Goal: Task Accomplishment & Management: Manage account settings

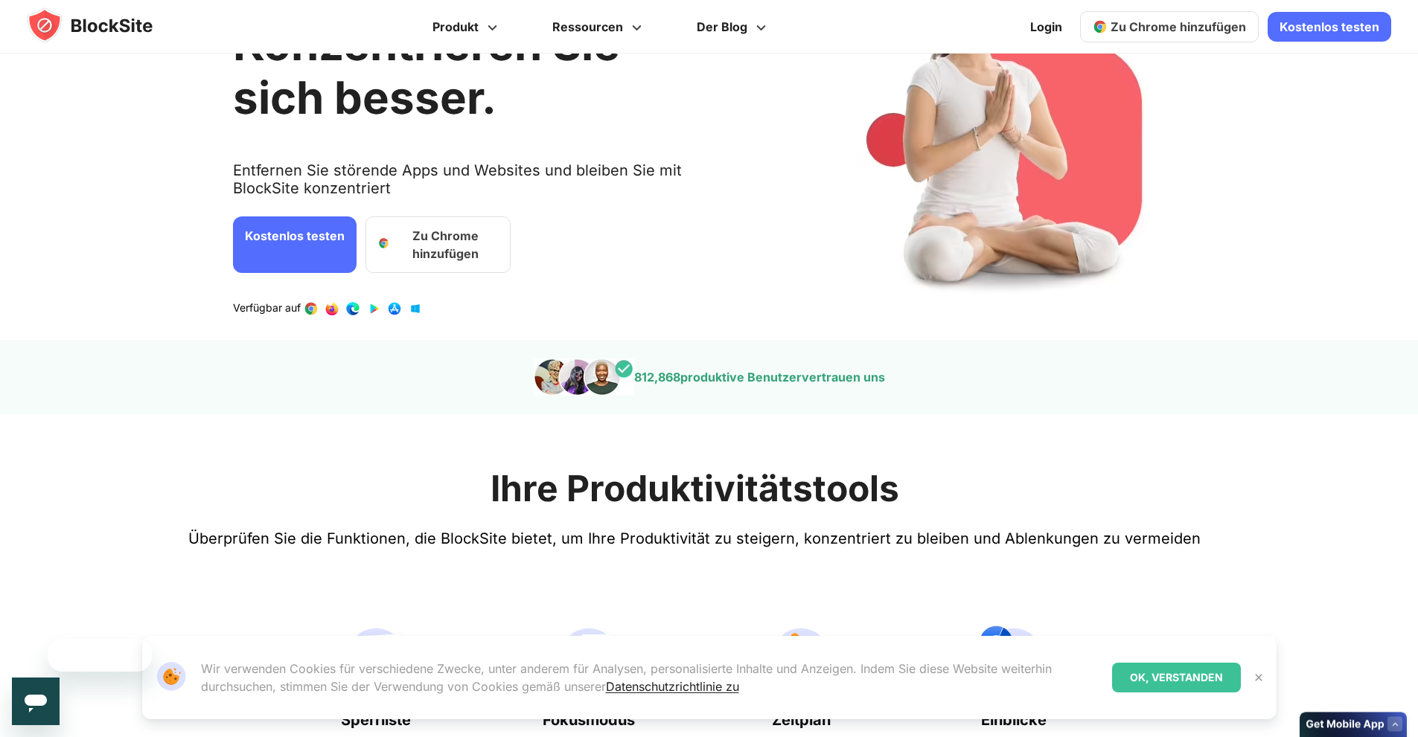
scroll to position [223, 0]
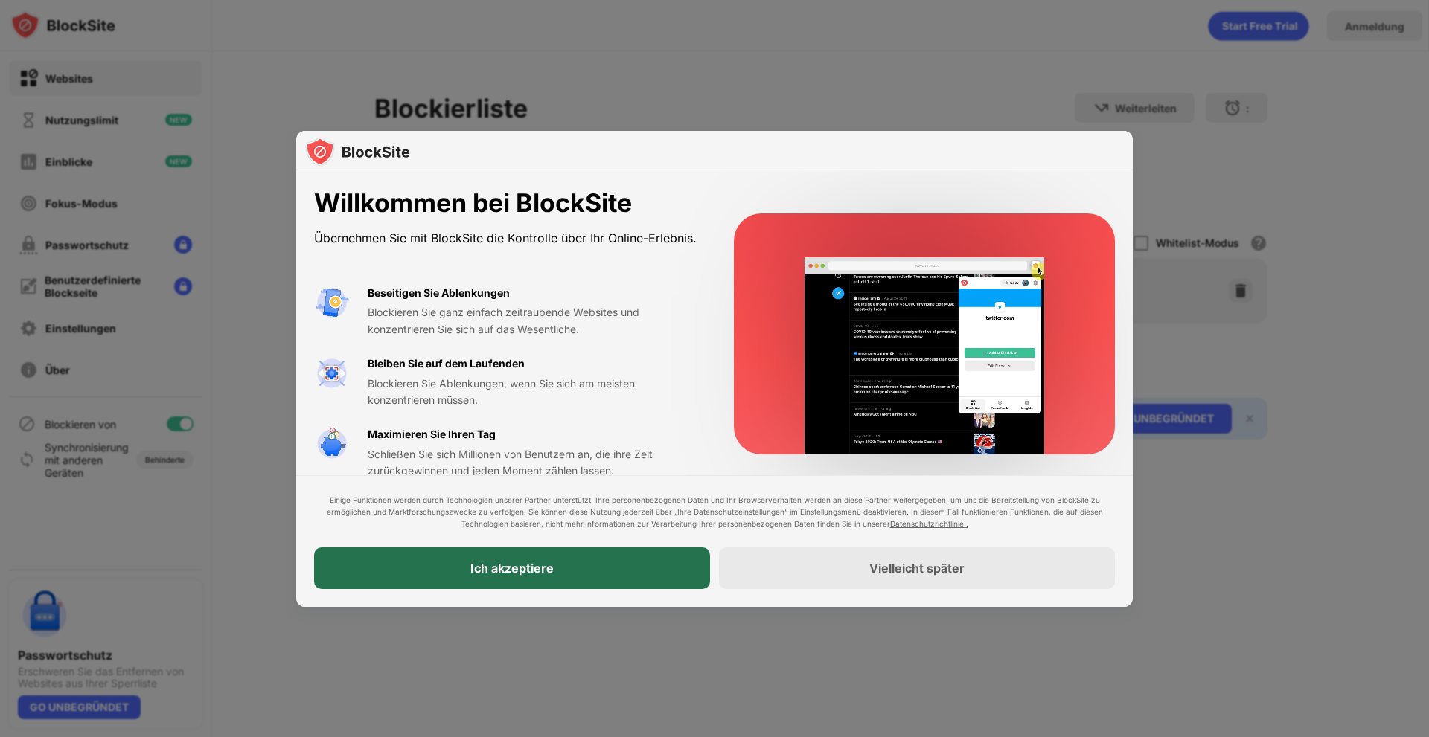
click at [604, 564] on div "Ich akzeptiere" at bounding box center [512, 569] width 396 height 42
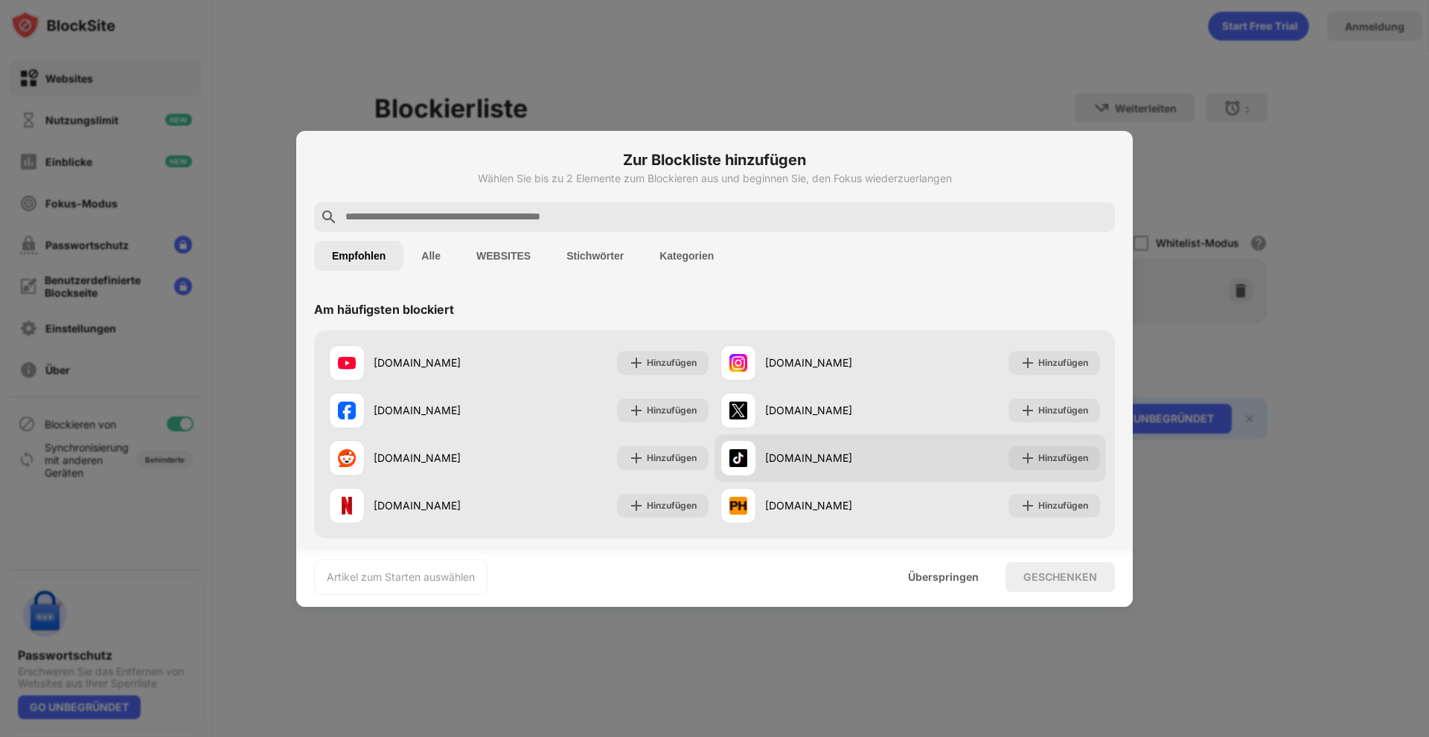
scroll to position [74, 0]
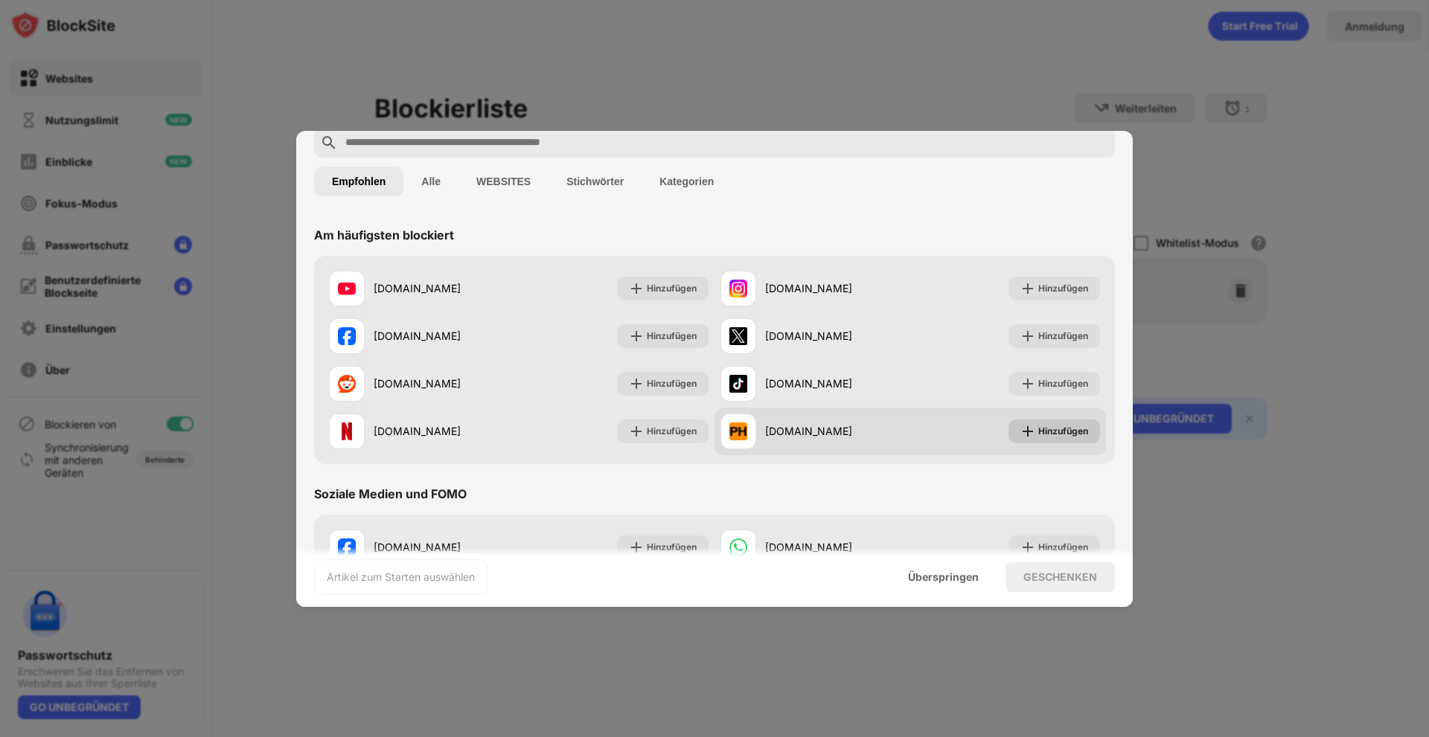
click at [1055, 426] on font "Hinzufügen" at bounding box center [1063, 431] width 50 height 11
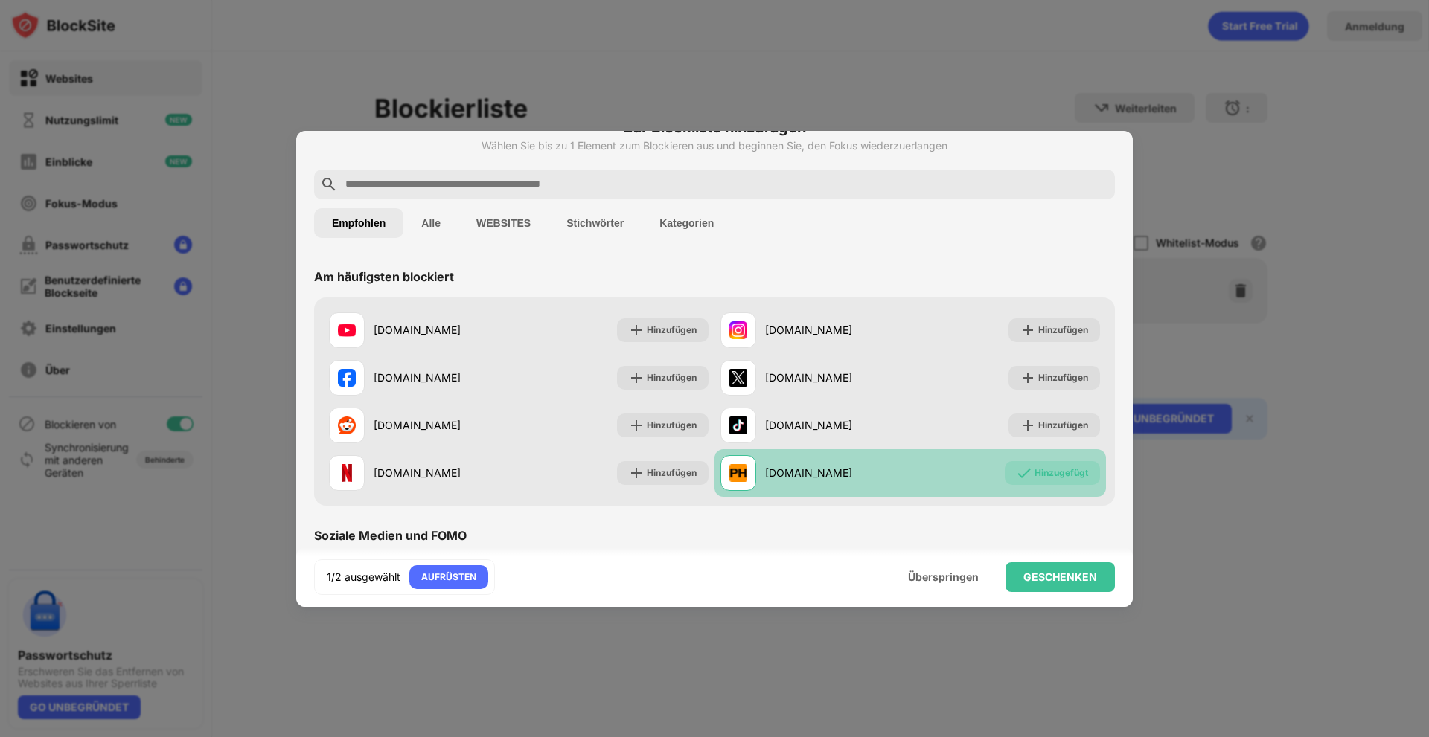
scroll to position [0, 0]
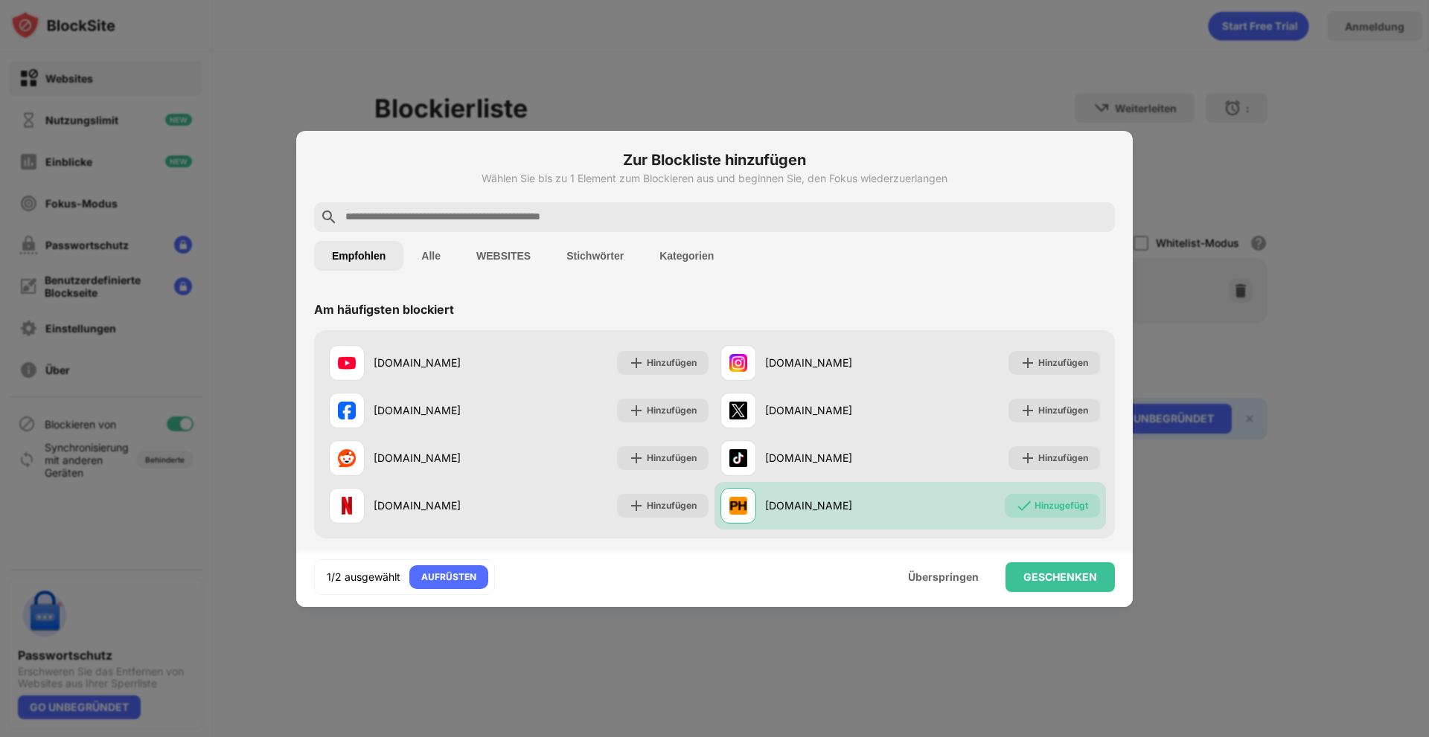
click at [667, 259] on font "Kategorien" at bounding box center [686, 256] width 54 height 12
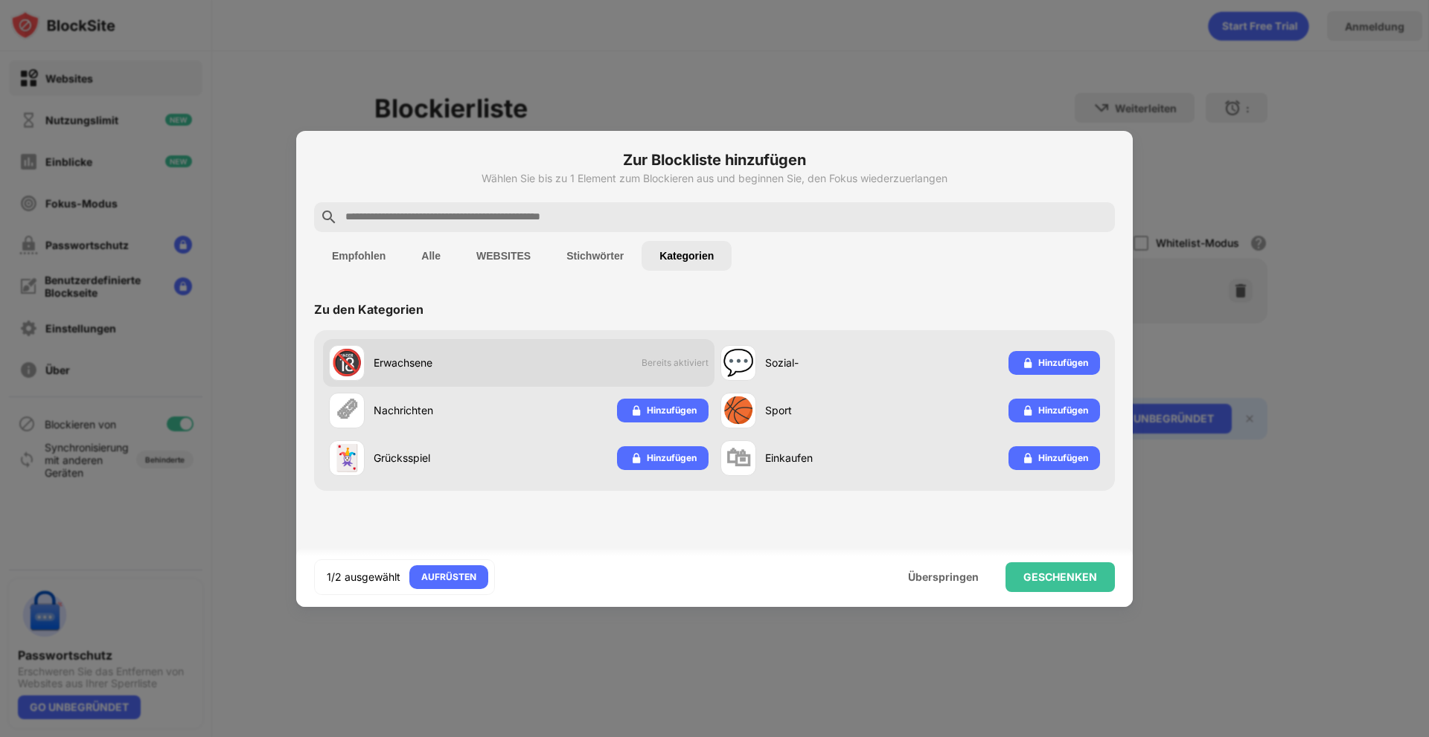
click at [628, 362] on div "🔞 Erwachsene Bereits aktiviert" at bounding box center [518, 363] width 391 height 48
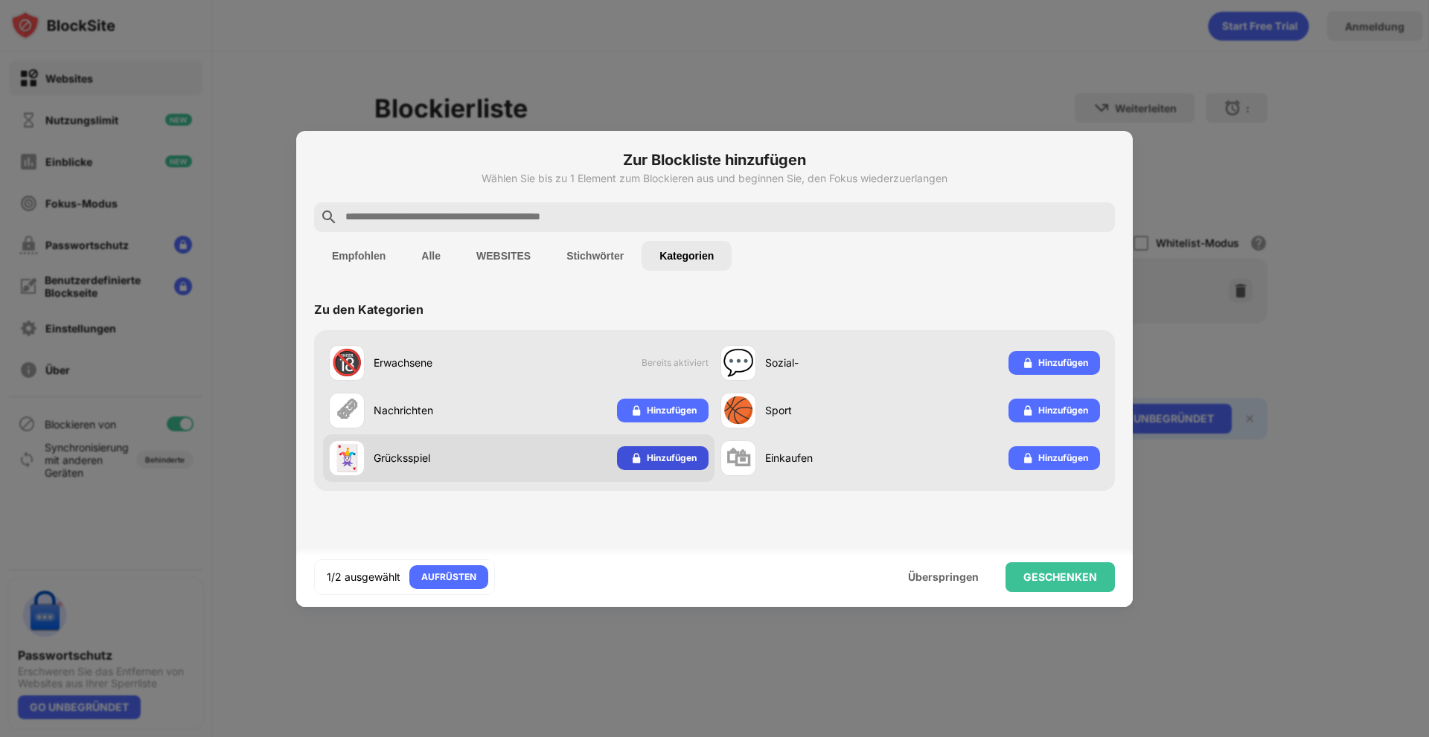
click at [648, 459] on font "Hinzufügen" at bounding box center [672, 457] width 50 height 11
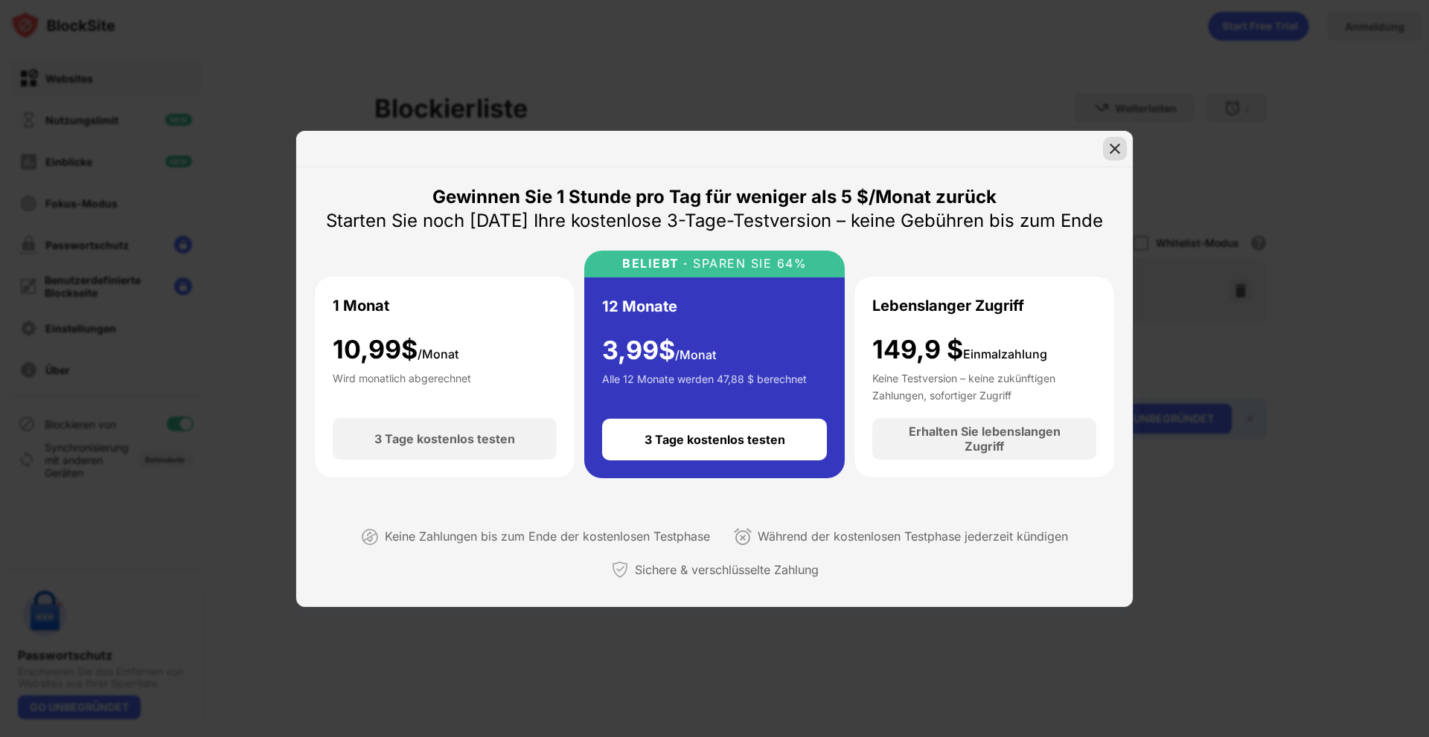
click at [1112, 150] on img at bounding box center [1114, 148] width 15 height 15
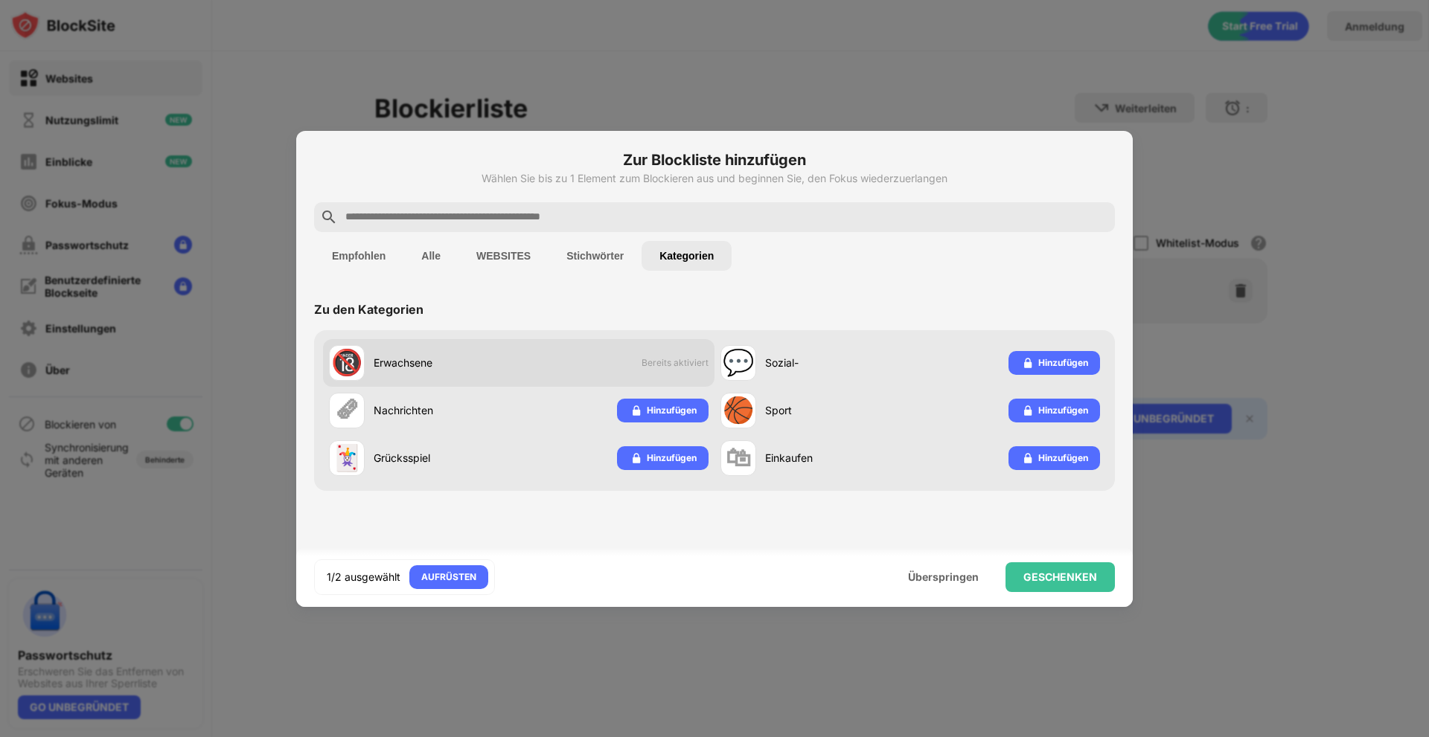
click at [598, 357] on div "🔞 Erwachsene Bereits aktiviert" at bounding box center [518, 363] width 391 height 48
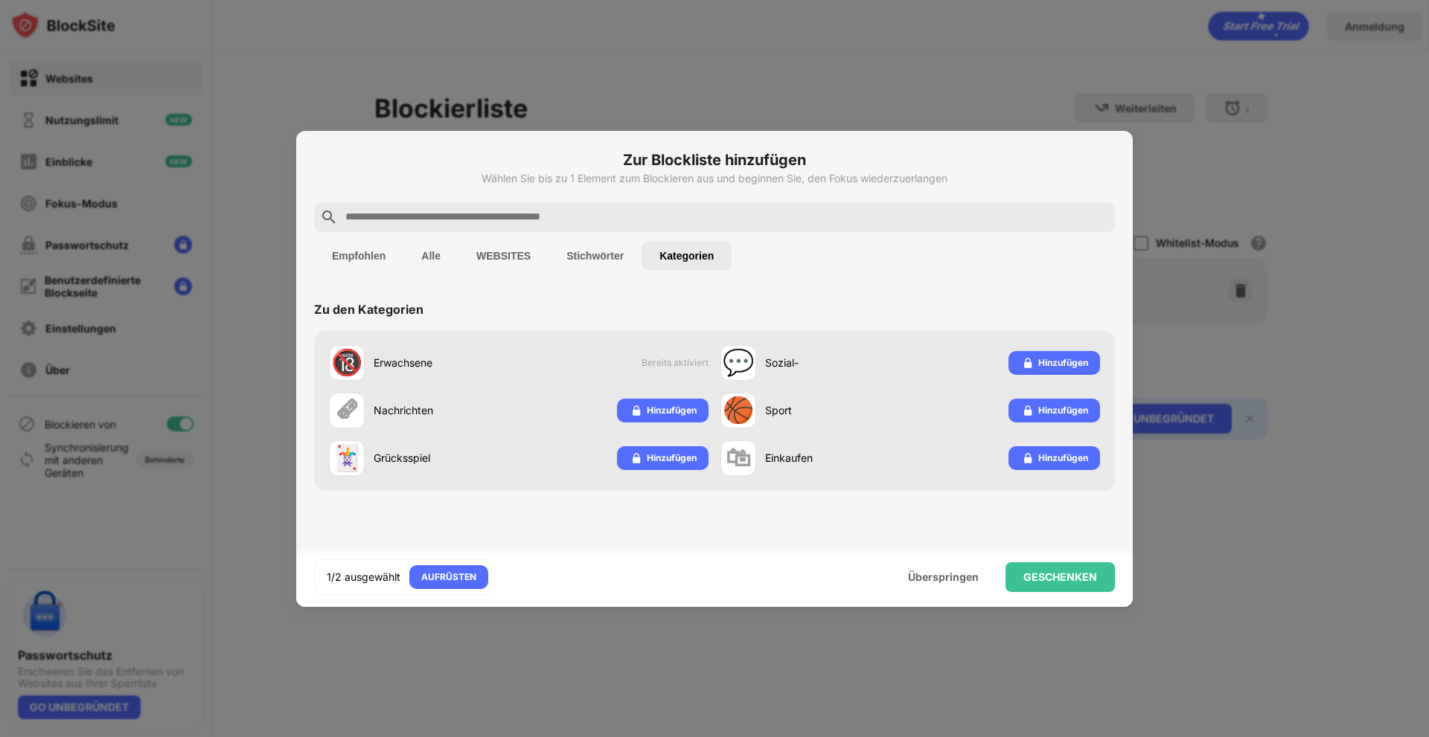
click at [594, 256] on font "Stichwörter" at bounding box center [594, 256] width 57 height 12
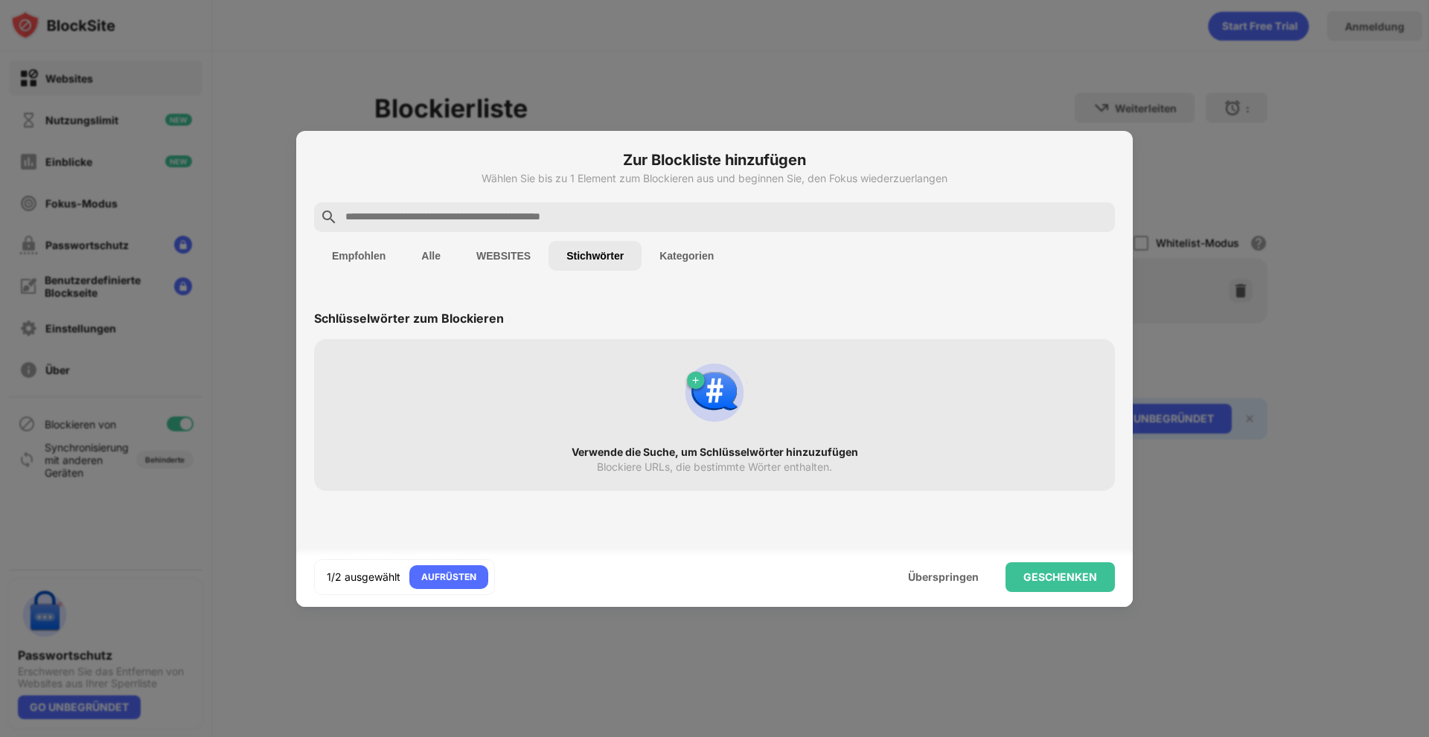
click at [577, 379] on div "Verwende die Suche, um Schlüsselwörter hinzuzufügen Blockiere URLs, die bestimm…" at bounding box center [714, 415] width 783 height 134
click at [682, 419] on img at bounding box center [714, 392] width 71 height 71
click at [714, 391] on img at bounding box center [714, 392] width 71 height 71
click at [441, 581] on font "AUFRÜSTEN" at bounding box center [448, 577] width 55 height 11
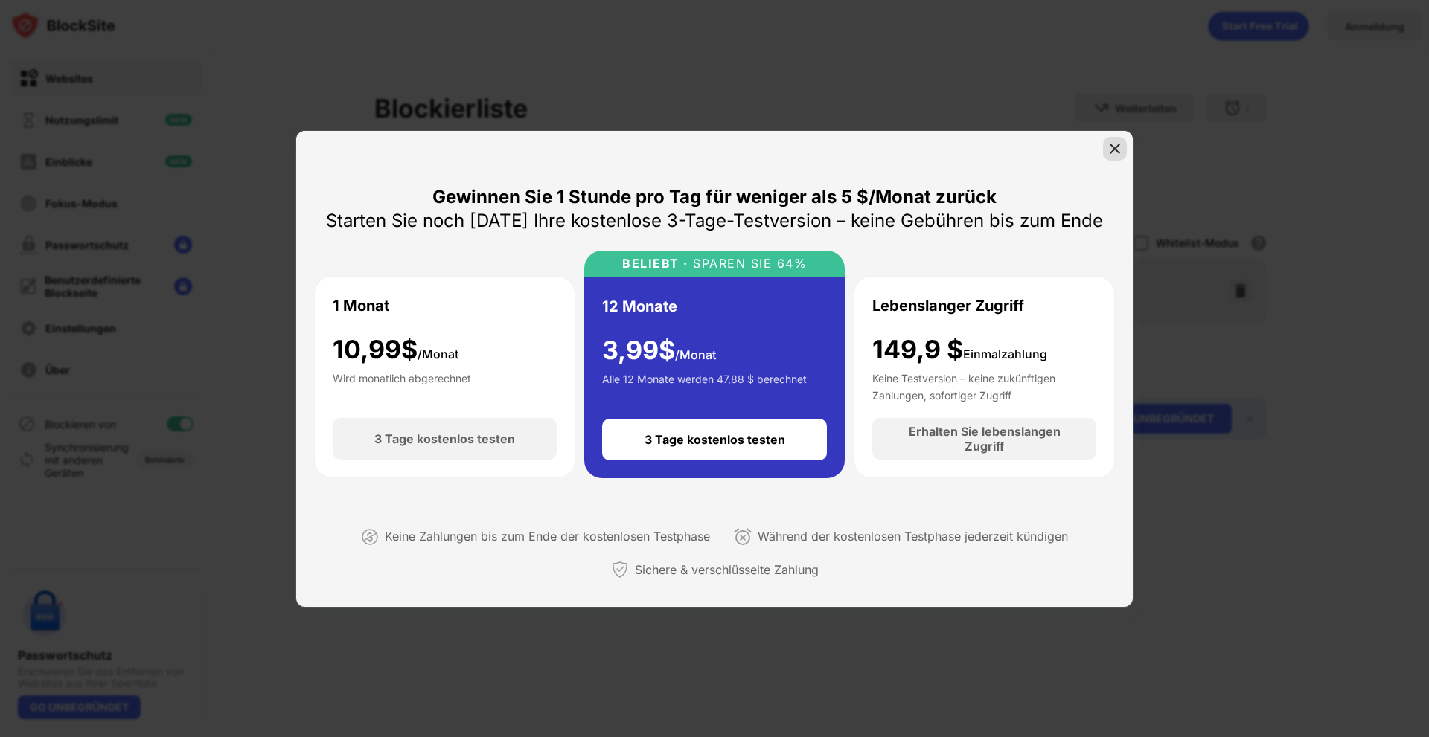
click at [1114, 148] on img at bounding box center [1114, 148] width 15 height 15
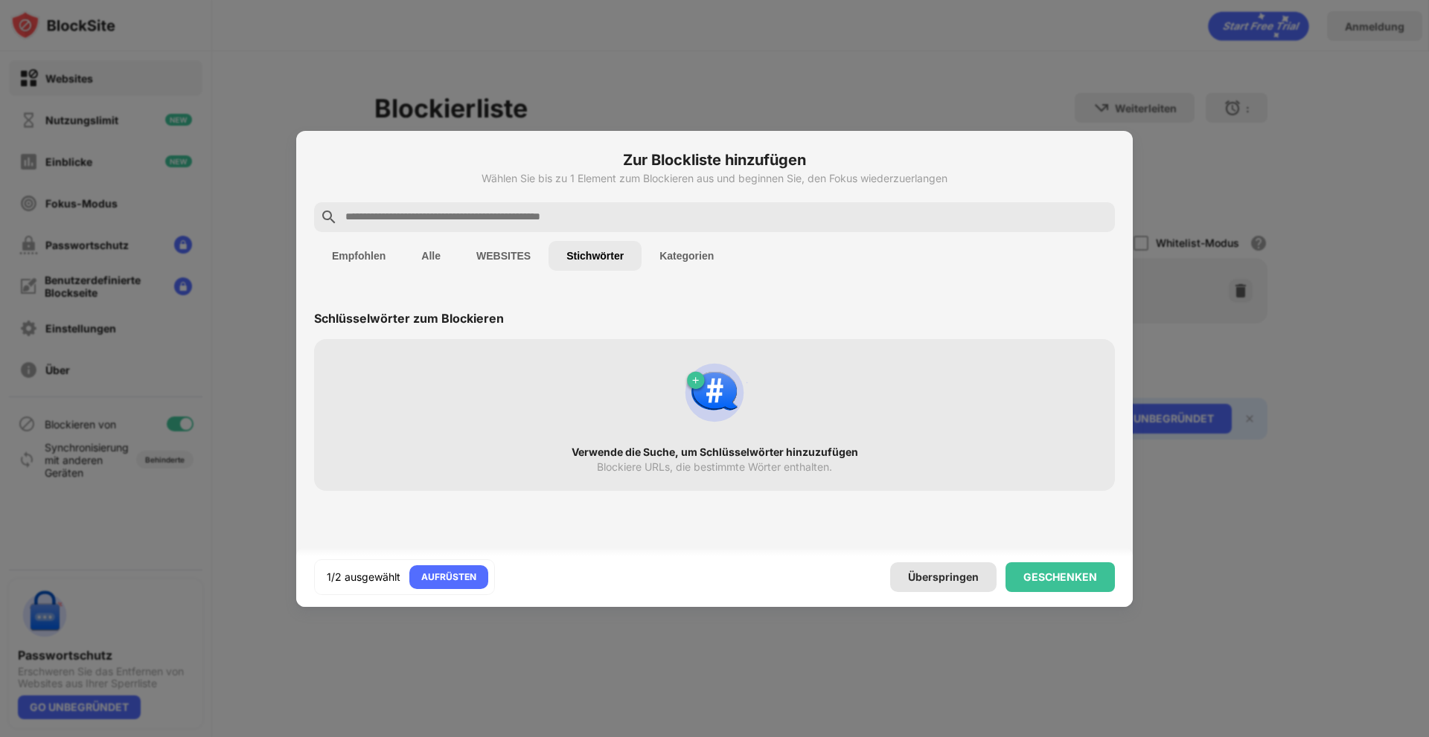
click at [958, 572] on font "Überspringen" at bounding box center [943, 577] width 71 height 13
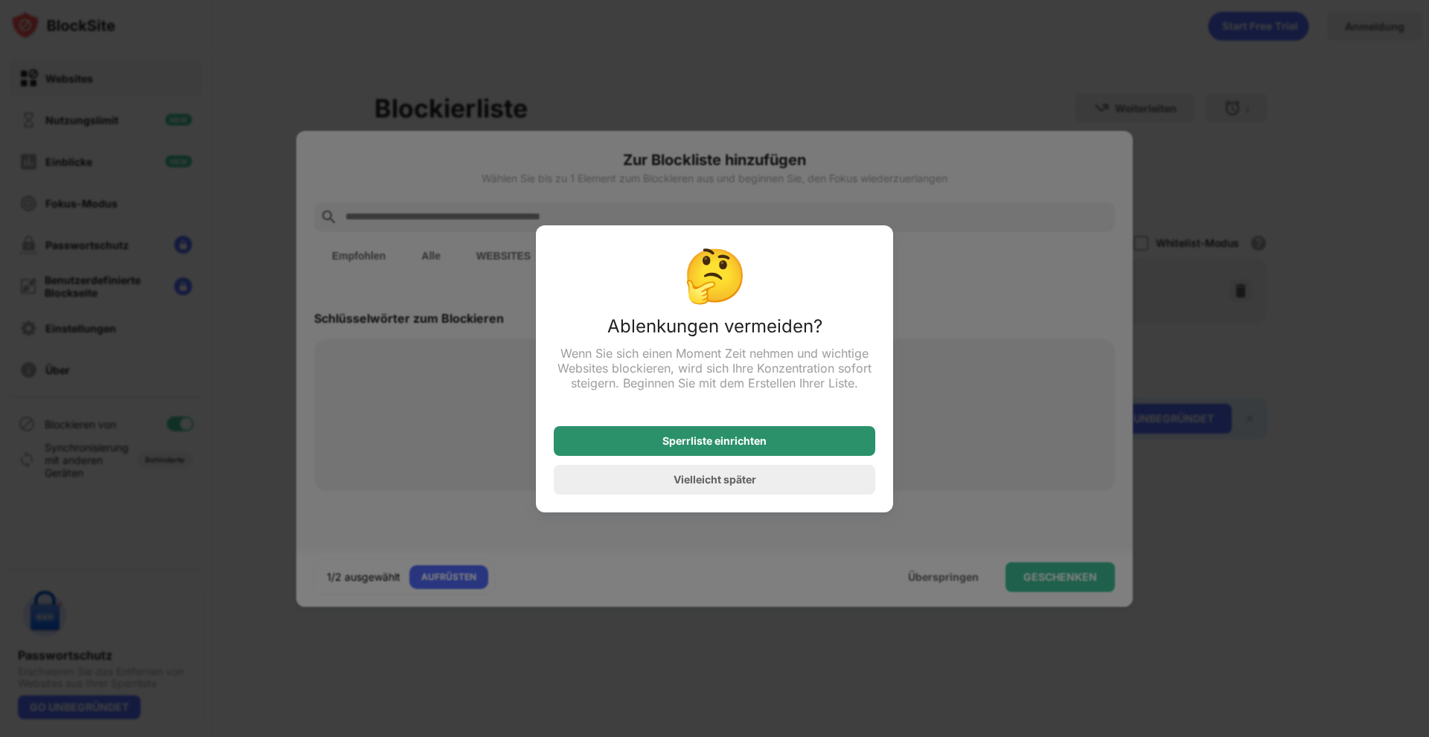
click at [742, 447] on font "Sperrliste einrichten" at bounding box center [714, 441] width 104 height 13
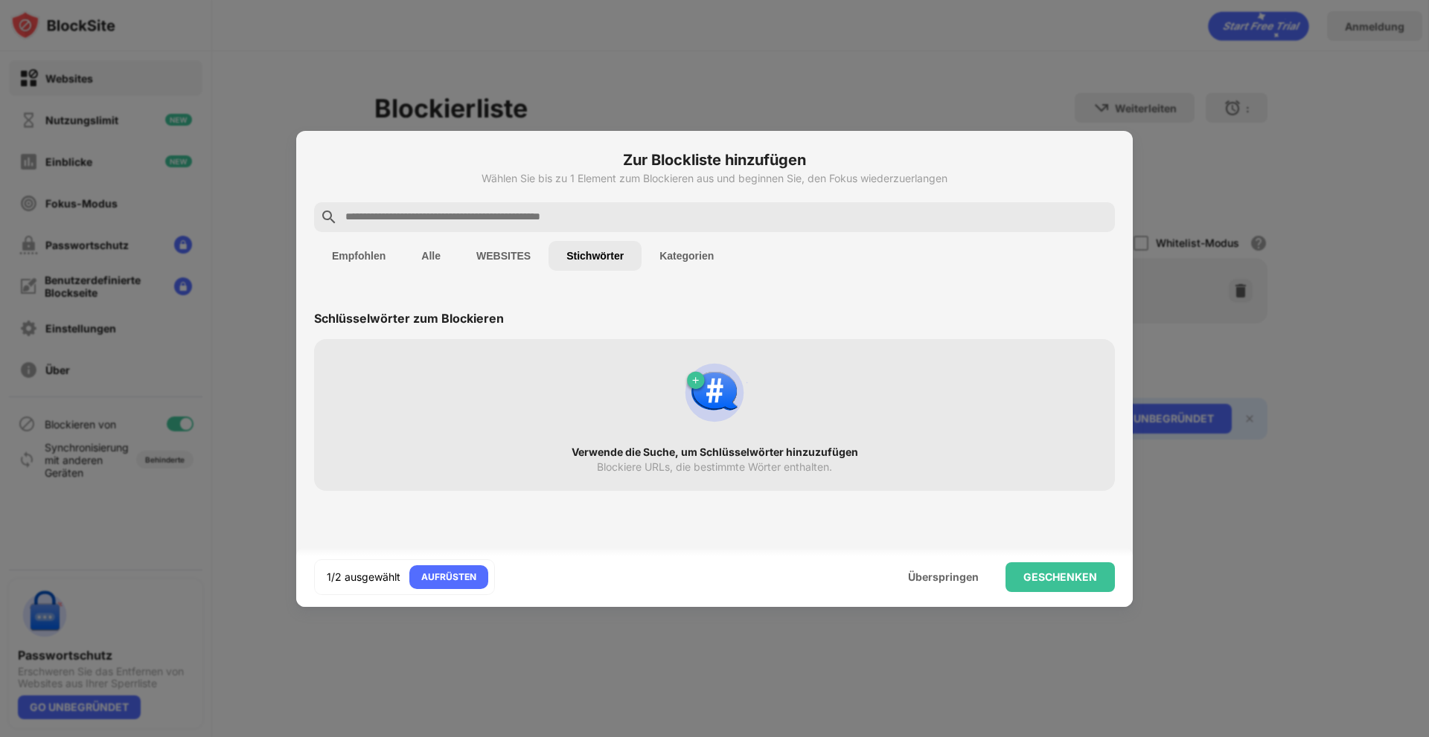
click at [374, 250] on font "Empfohlen" at bounding box center [359, 256] width 54 height 12
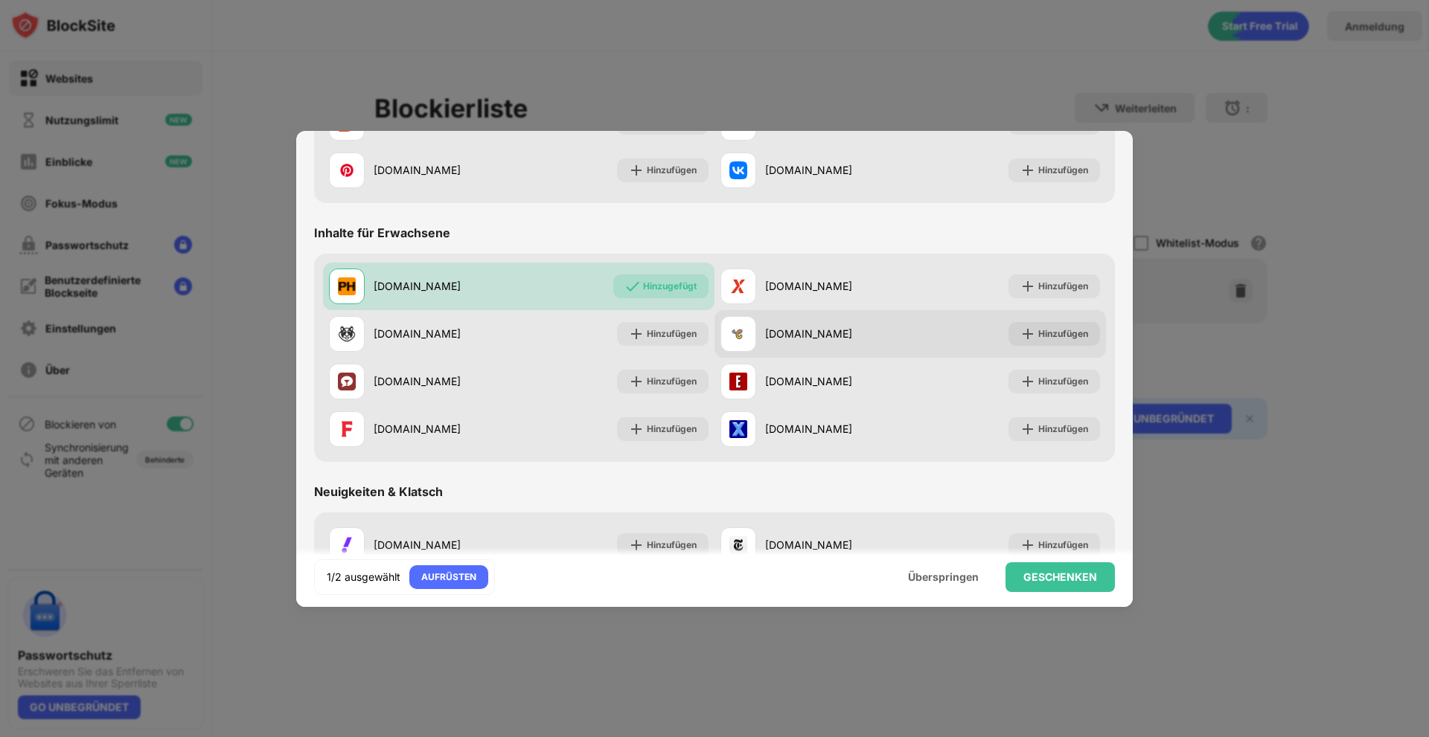
scroll to position [595, 0]
click at [1040, 328] on font "Hinzufügen" at bounding box center [1063, 332] width 50 height 11
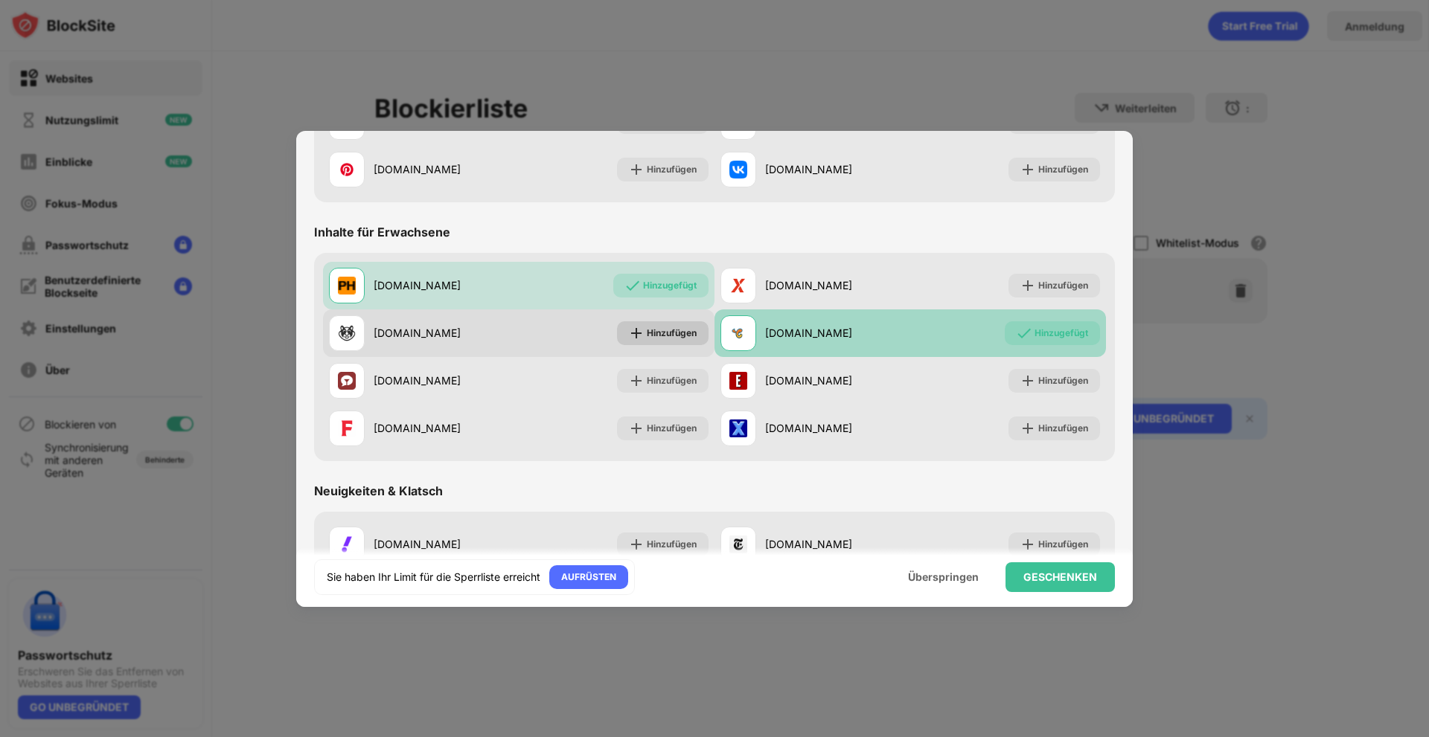
click at [659, 336] on font "Hinzufügen" at bounding box center [672, 332] width 50 height 11
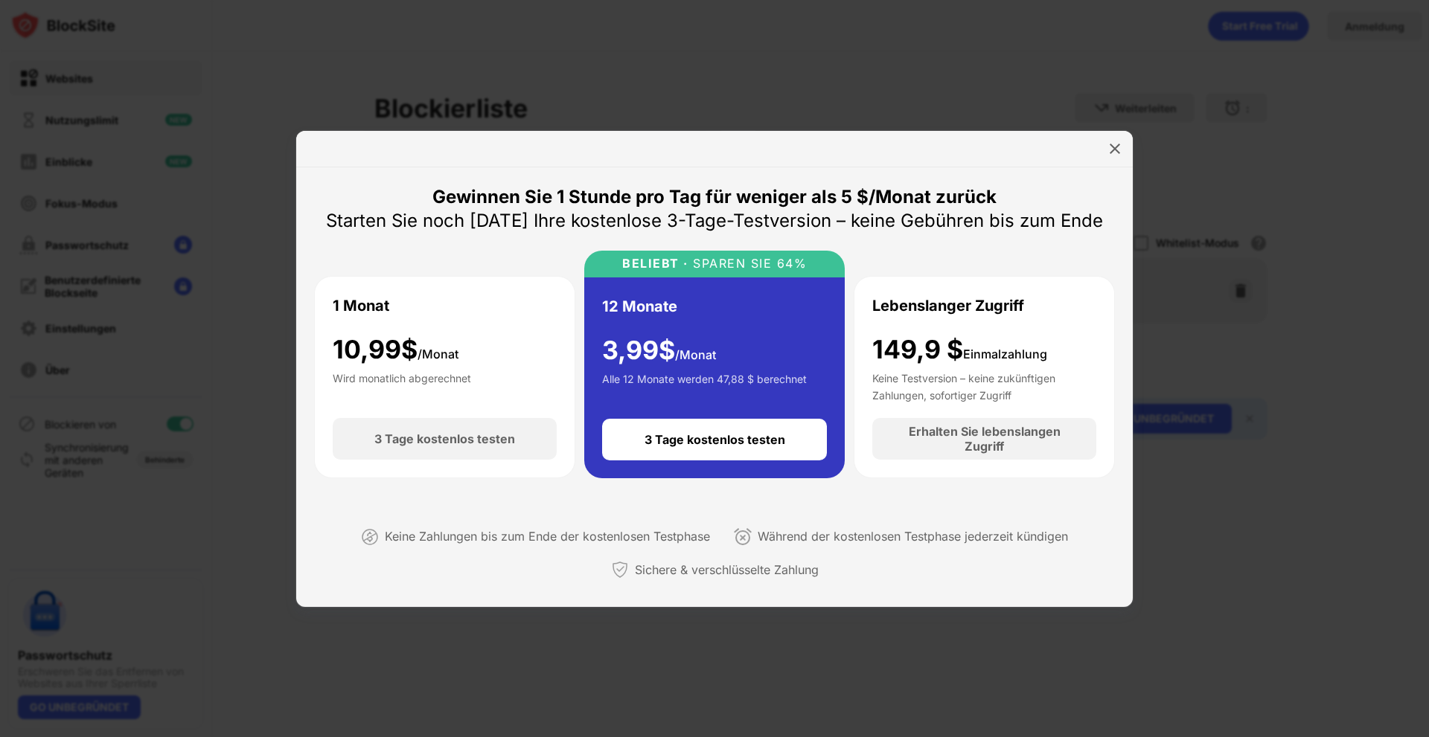
click at [1104, 155] on div at bounding box center [1115, 149] width 24 height 24
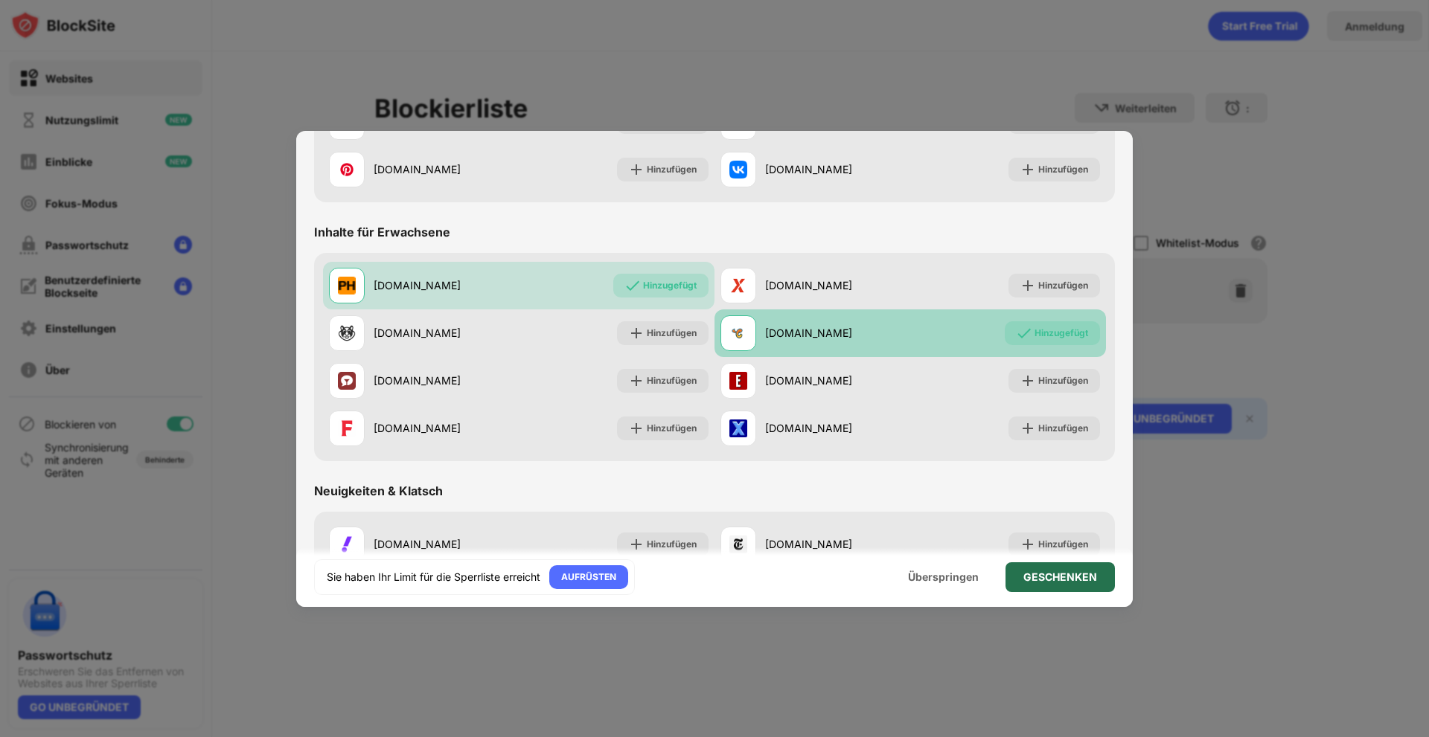
click at [1022, 577] on div "GESCHENKEN" at bounding box center [1059, 578] width 109 height 30
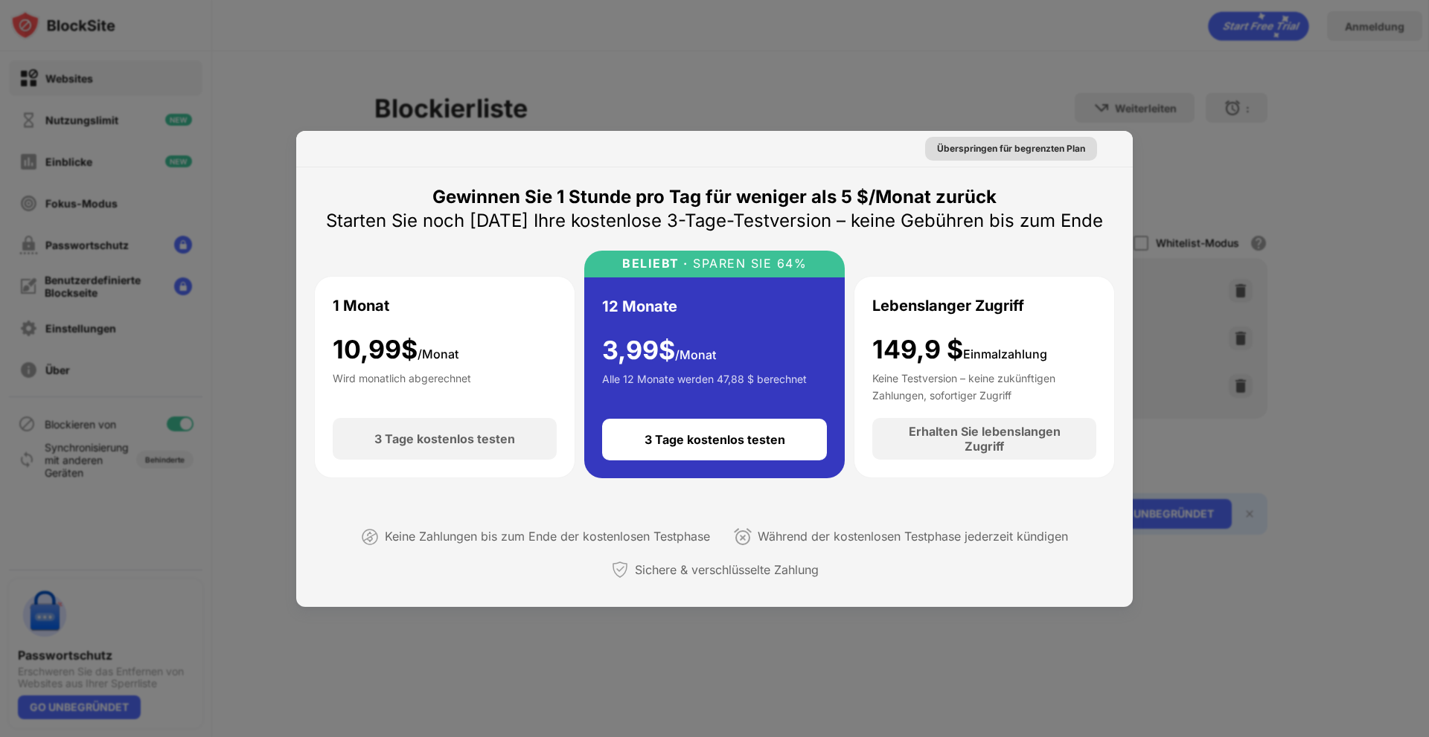
click at [1043, 153] on font "Überspringen für begrenzten Plan" at bounding box center [1011, 148] width 148 height 11
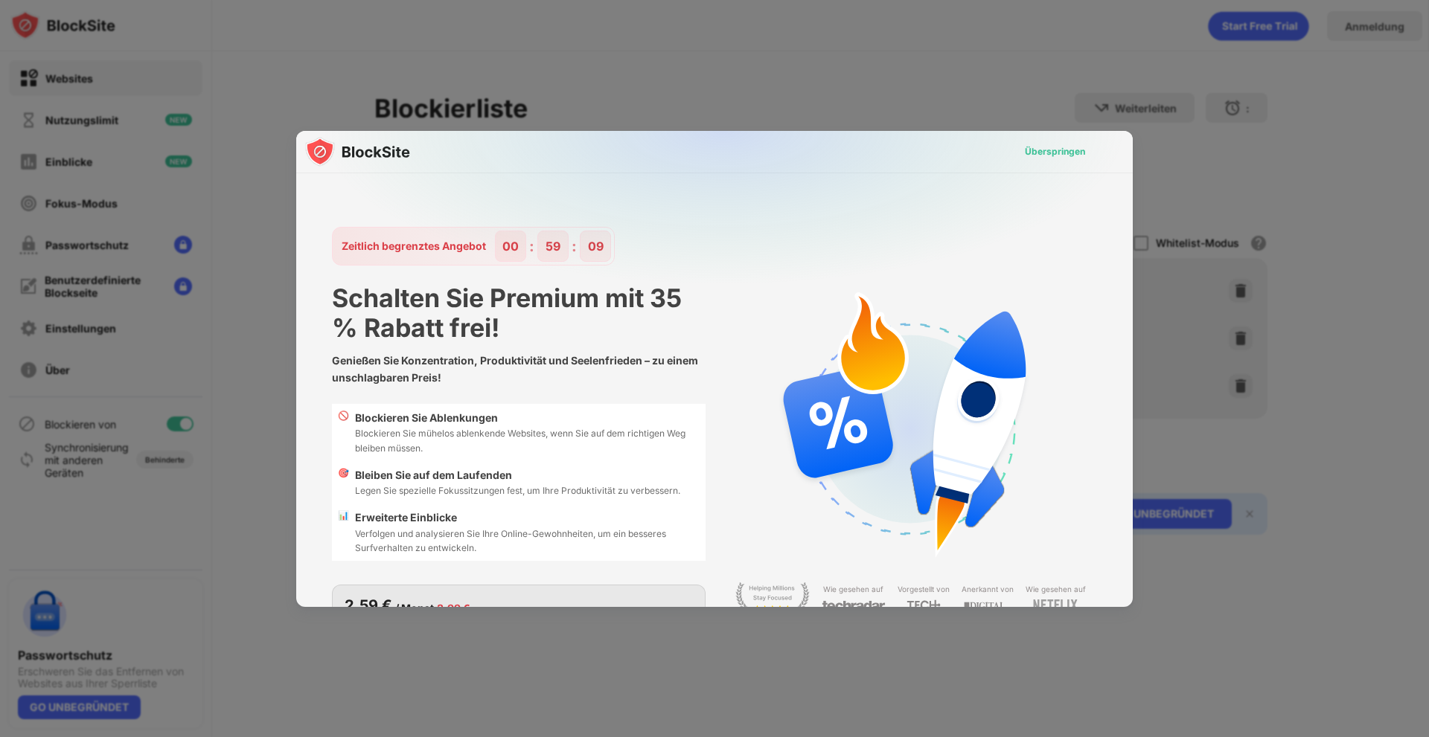
click at [1046, 153] on font "Überspringen" at bounding box center [1055, 151] width 60 height 11
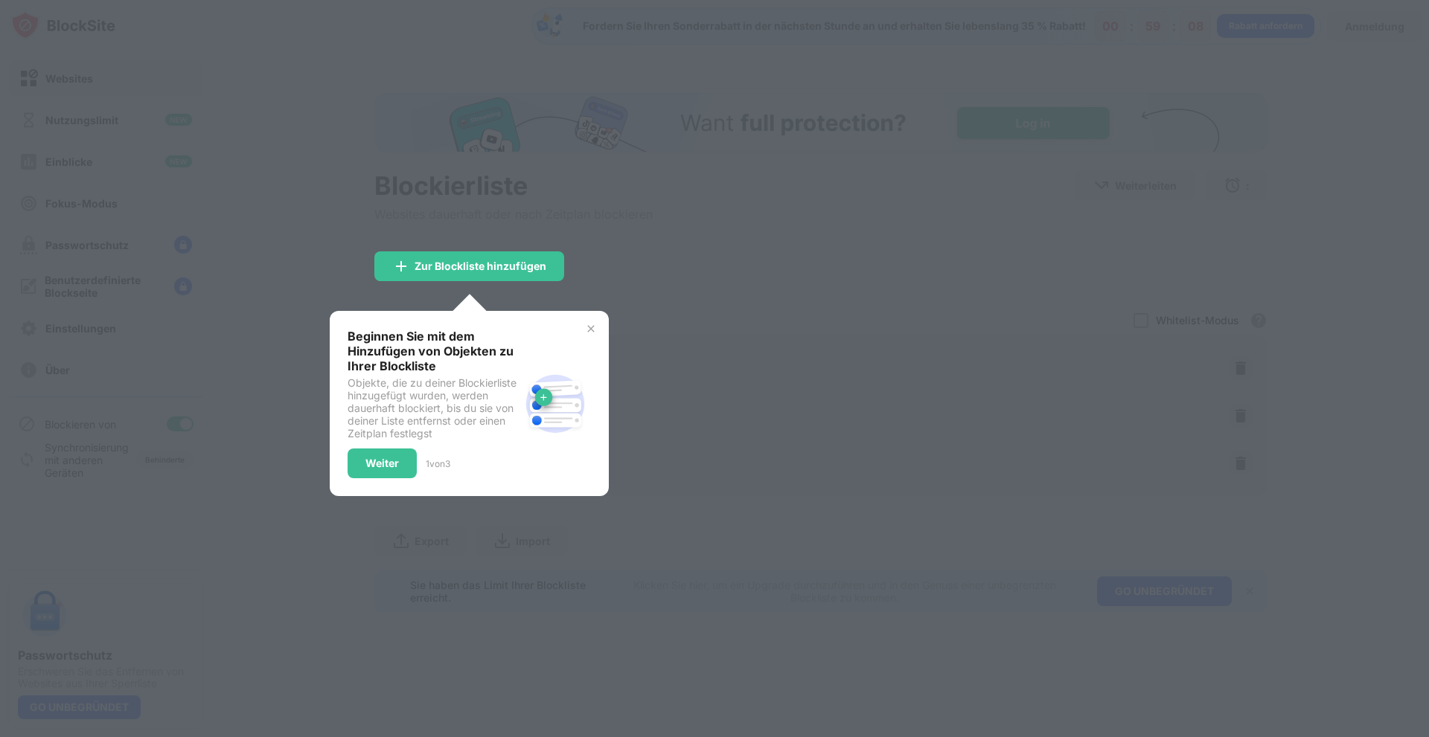
click at [612, 227] on div at bounding box center [714, 368] width 1429 height 737
click at [592, 329] on img at bounding box center [591, 329] width 12 height 12
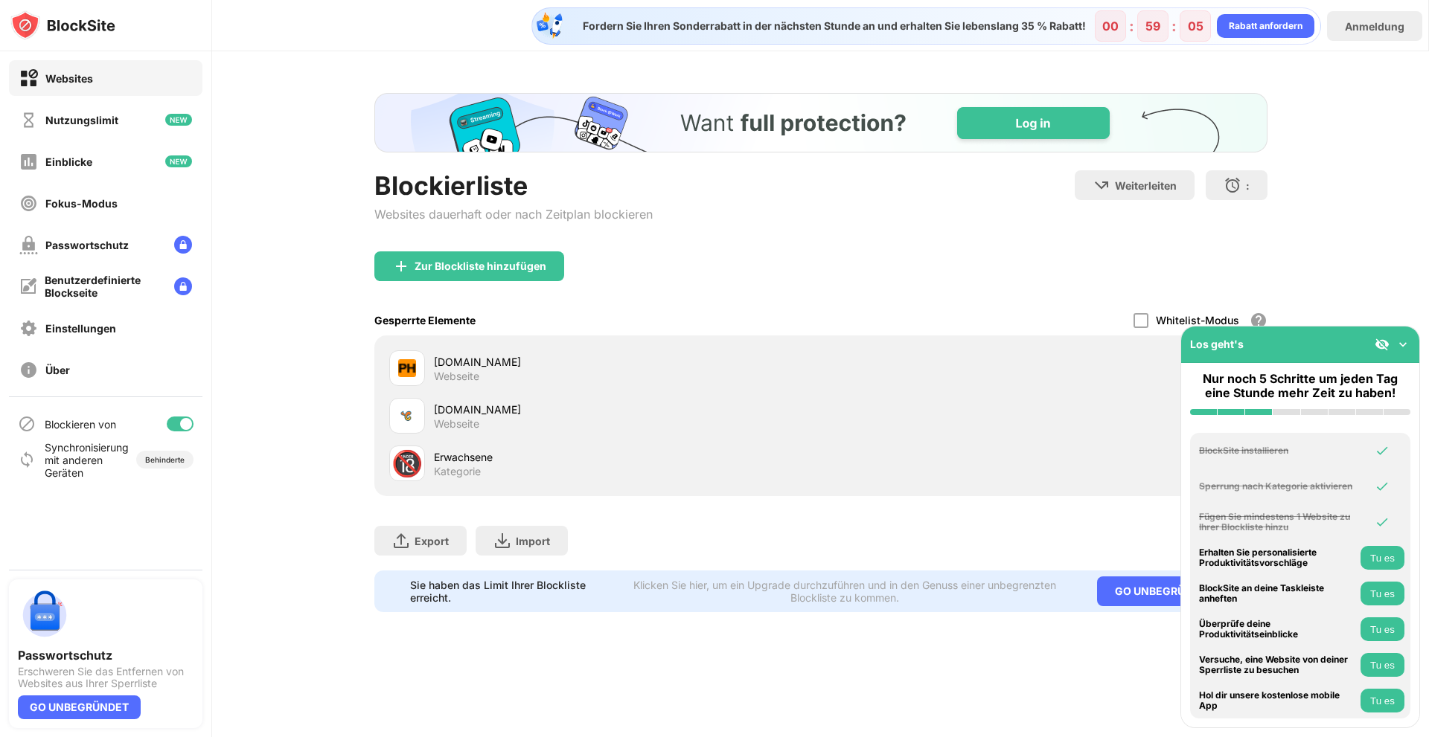
click at [1367, 272] on div "Blockierliste Websites dauerhaft oder nach Zeitplan blockieren Weiterleiten Kli…" at bounding box center [820, 352] width 1217 height 603
click at [1407, 350] on img at bounding box center [1402, 344] width 15 height 15
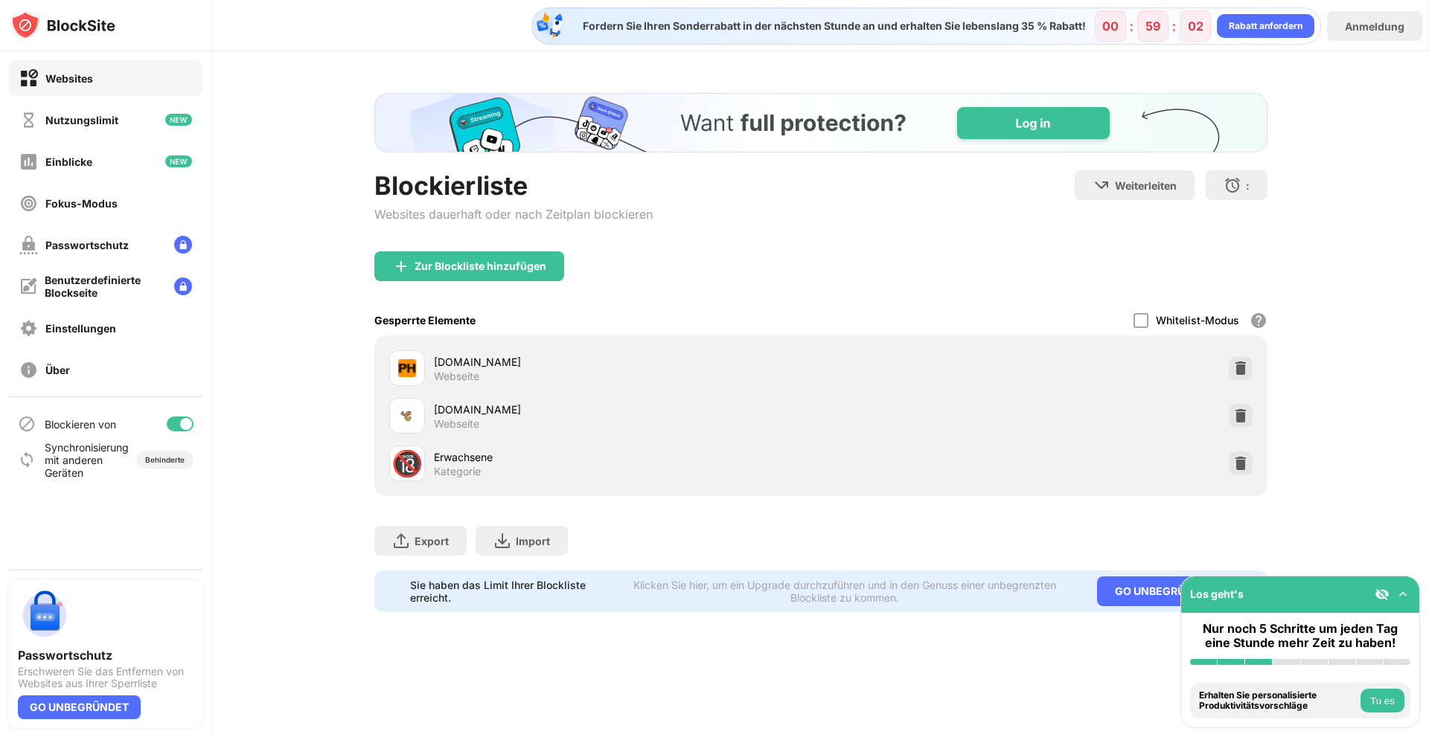
click at [574, 444] on div "🔞 Erwachsene Kategorie" at bounding box center [820, 464] width 875 height 48
click at [321, 62] on div "Blockierliste Websites dauerhaft oder nach Zeitplan blockieren Weiterleiten Kli…" at bounding box center [820, 352] width 1217 height 603
click at [1379, 589] on img at bounding box center [1381, 594] width 15 height 15
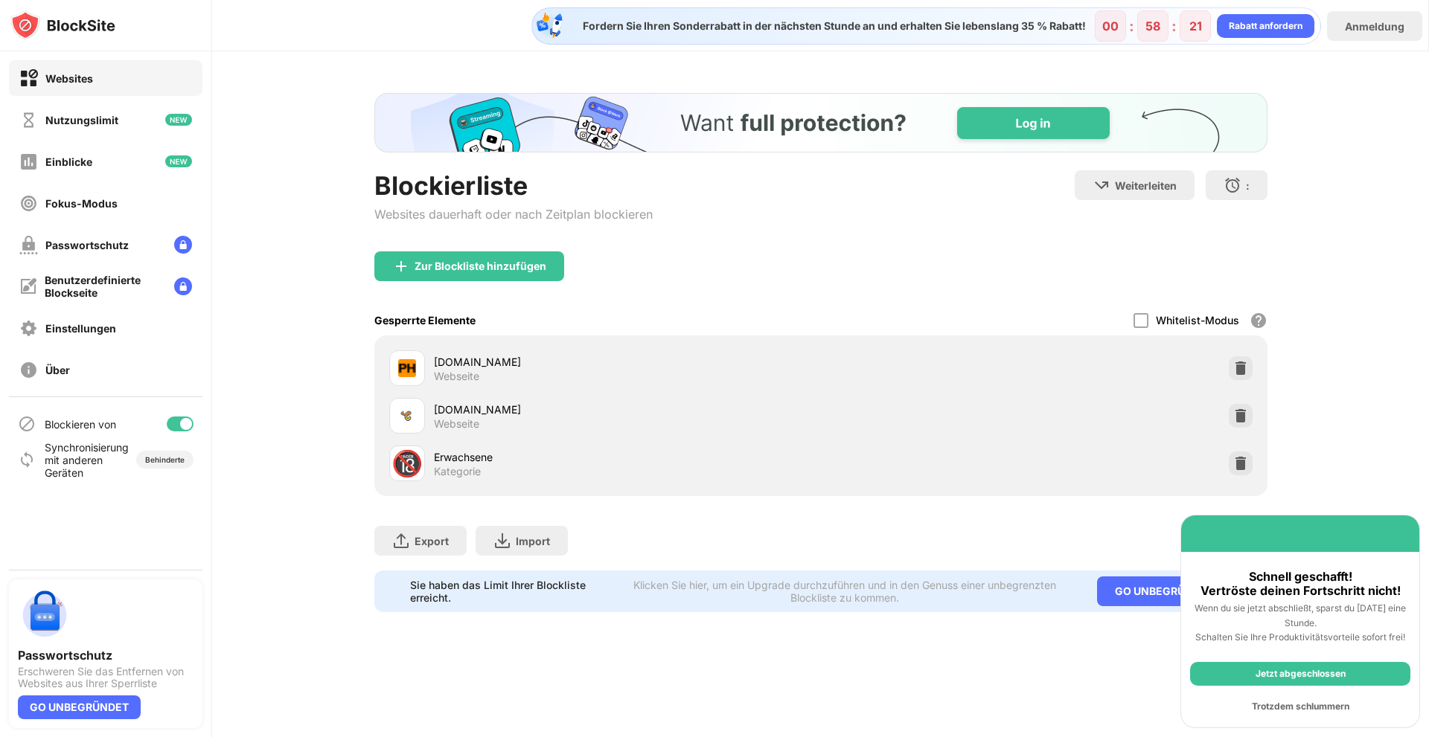
click at [1314, 676] on font "Jetzt abgeschlossen" at bounding box center [1300, 673] width 90 height 11
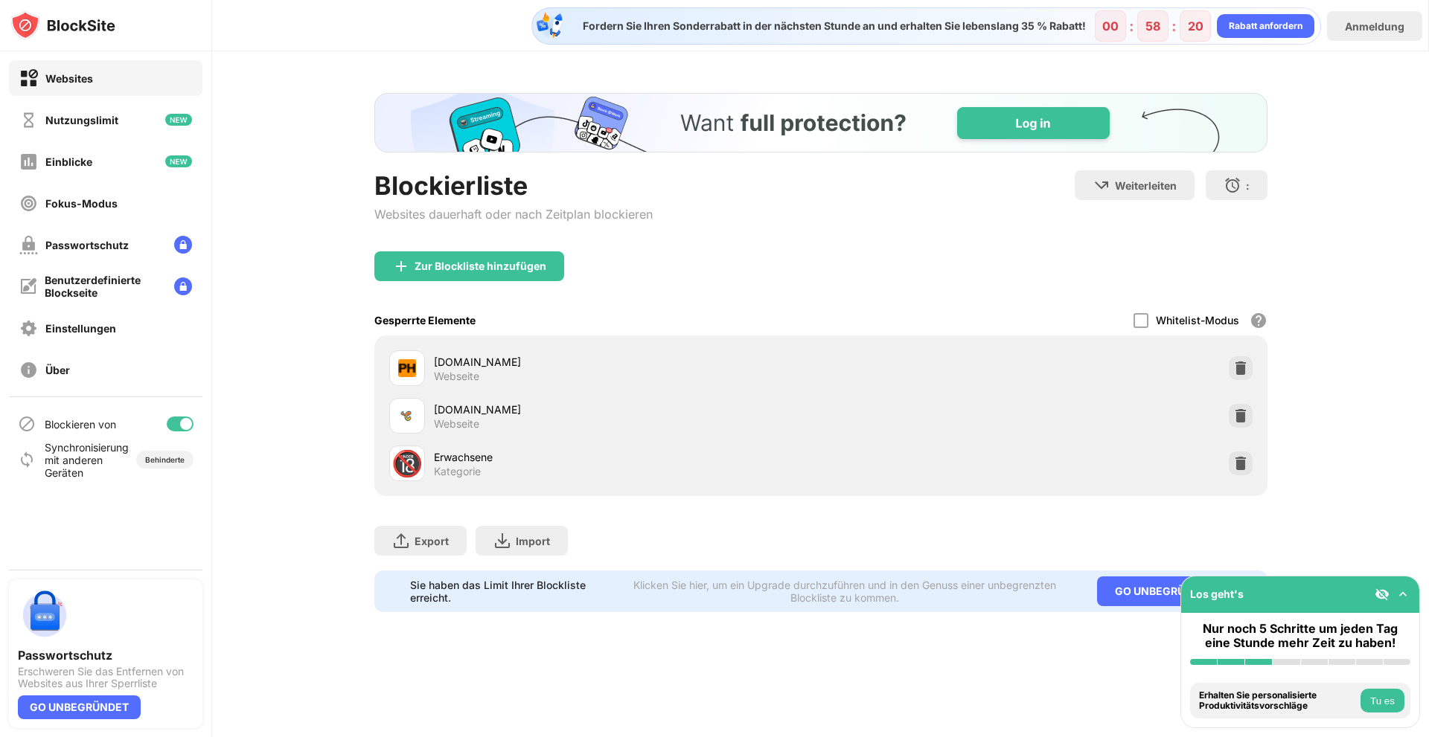
click at [1395, 702] on button "Tu es" at bounding box center [1382, 701] width 44 height 24
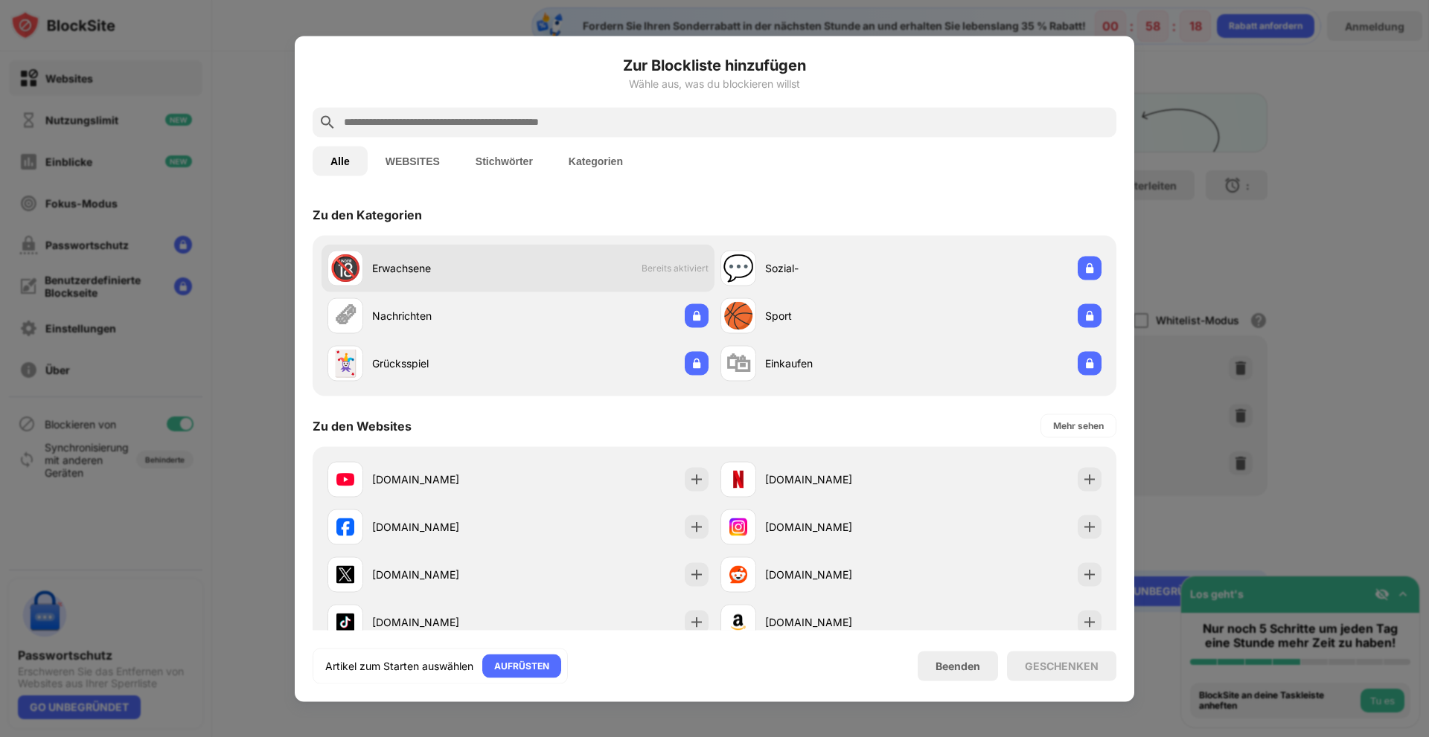
click at [486, 273] on div "Erwachsene" at bounding box center [445, 268] width 146 height 16
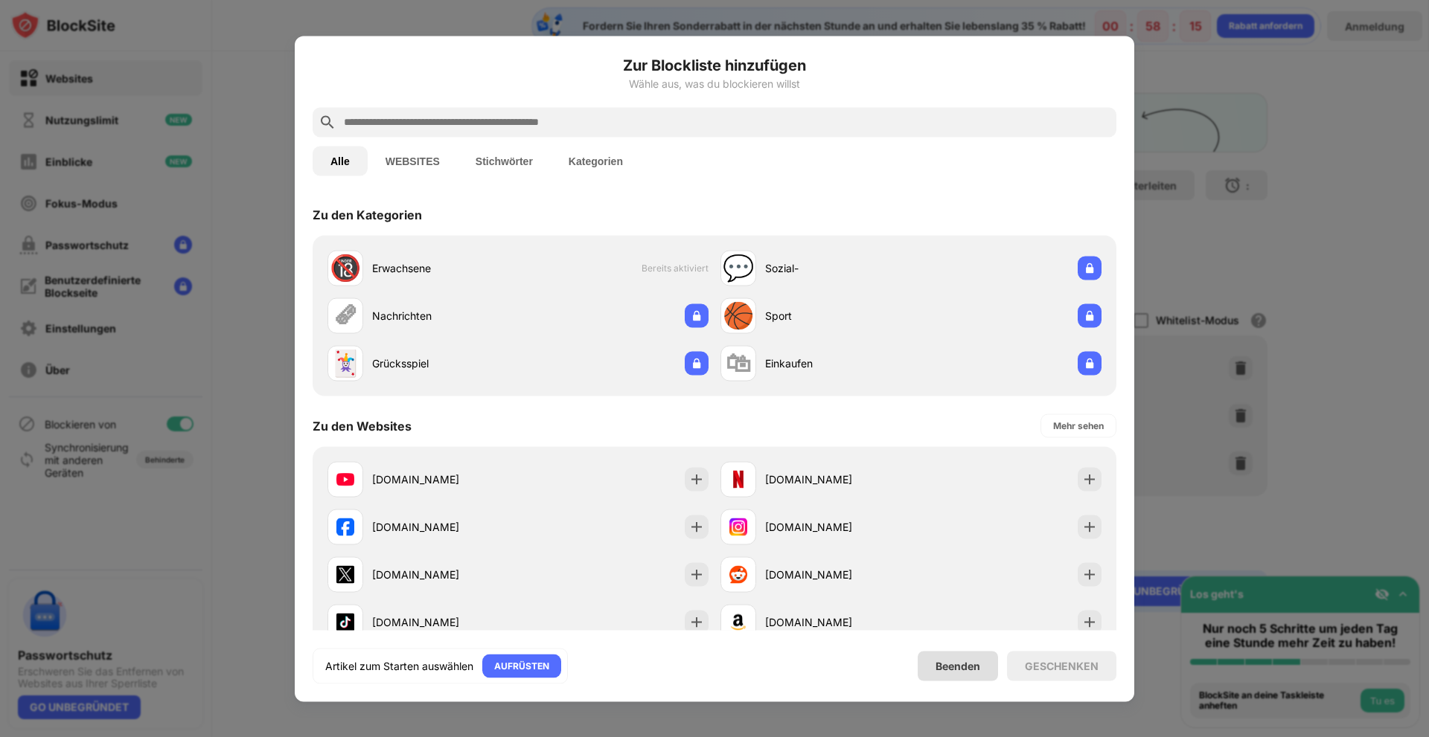
click at [954, 670] on font "Beenden" at bounding box center [957, 666] width 45 height 13
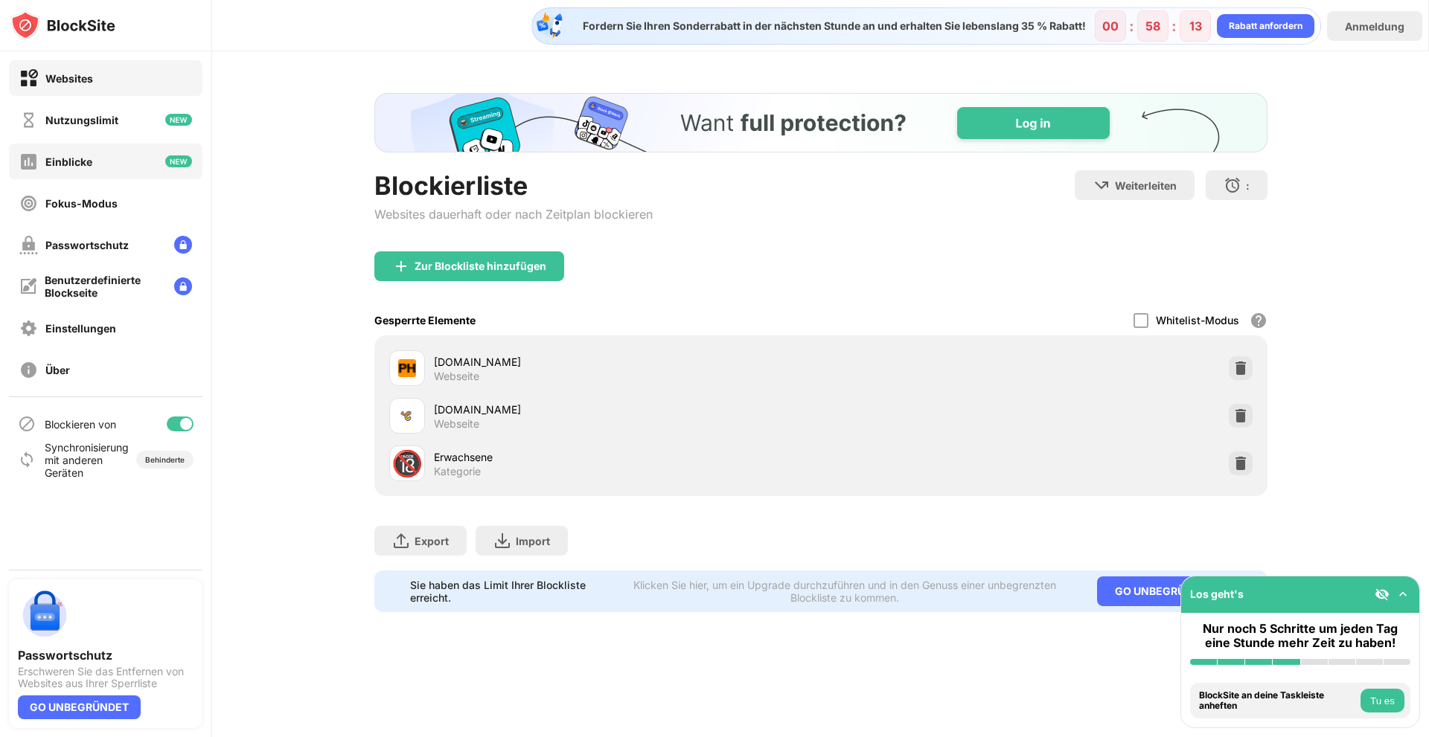
click at [97, 158] on div "Einblicke" at bounding box center [105, 162] width 193 height 36
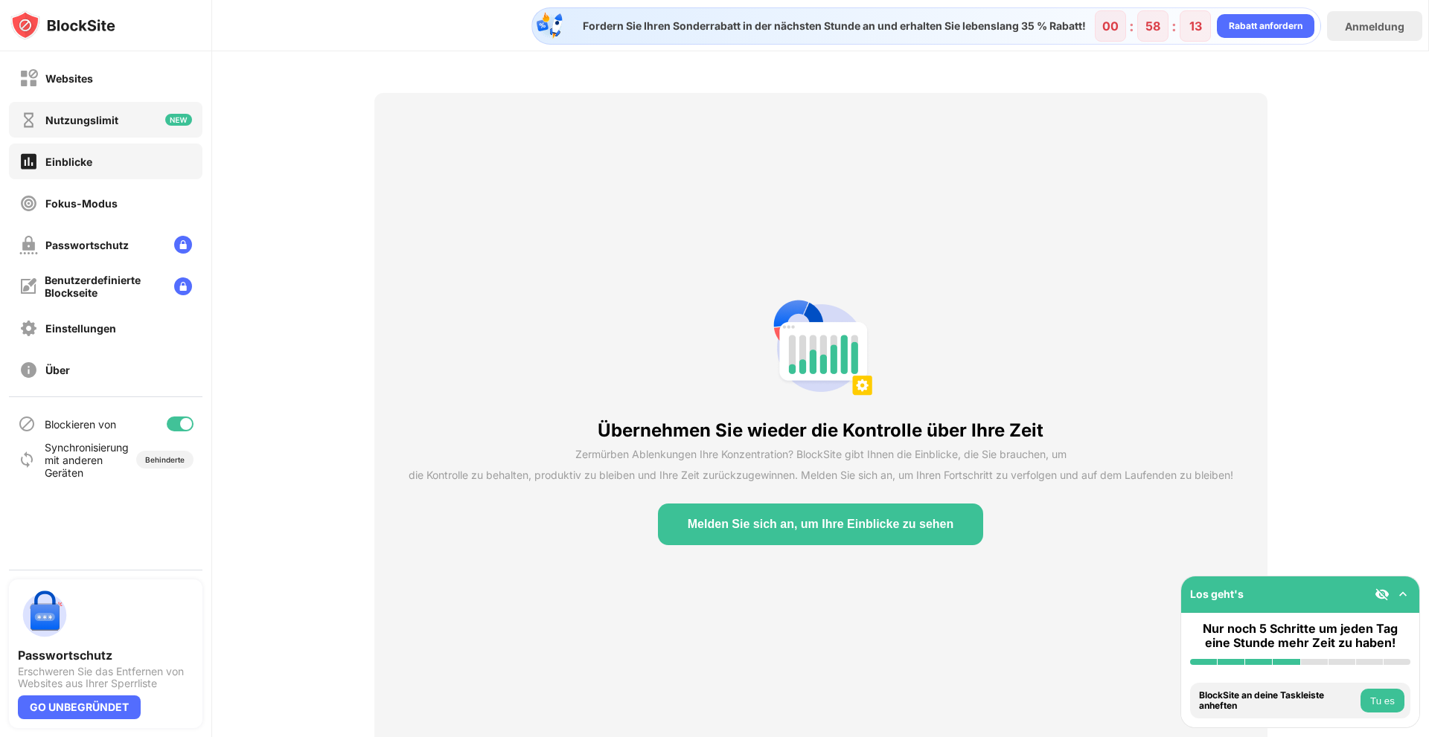
click at [88, 114] on font "Nutzungslimit" at bounding box center [81, 120] width 73 height 13
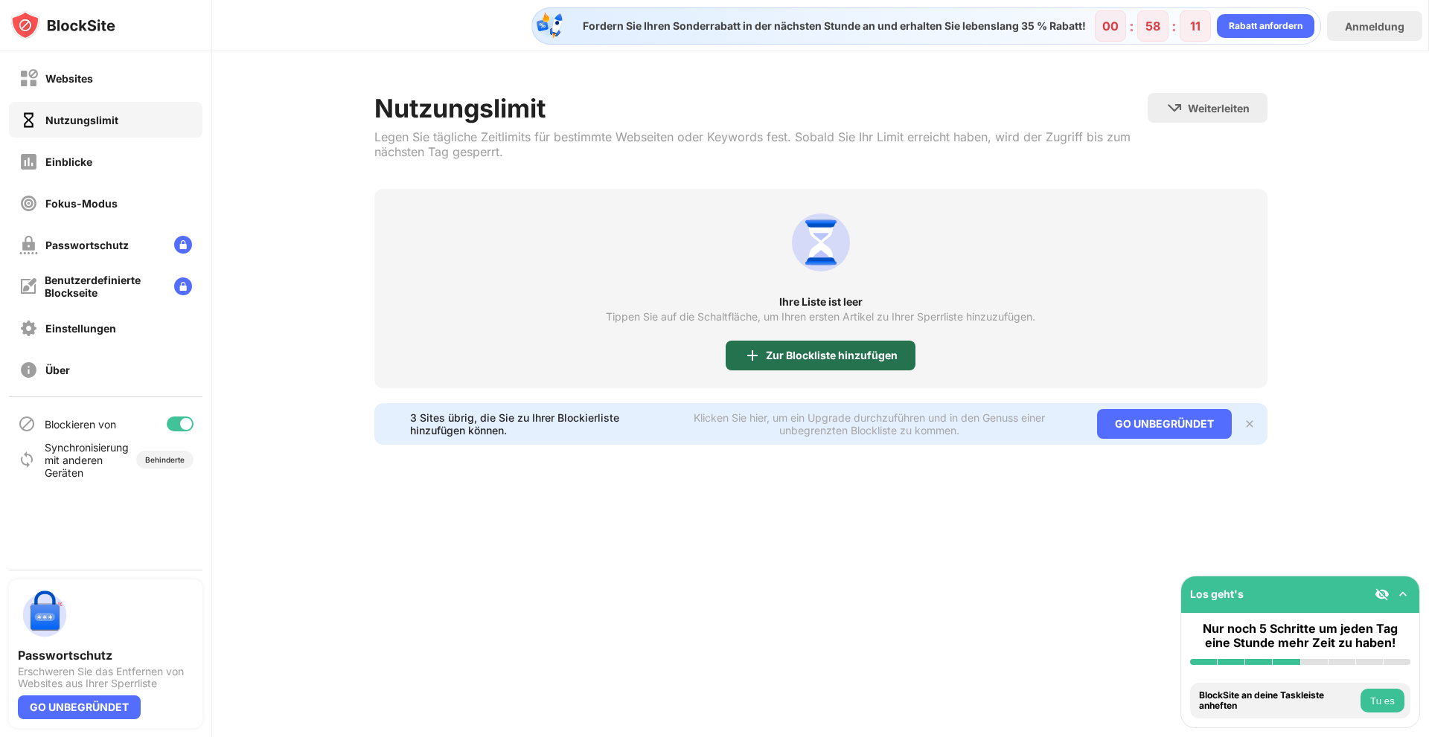
click at [798, 364] on div "Zur Blockliste hinzufügen" at bounding box center [821, 356] width 190 height 30
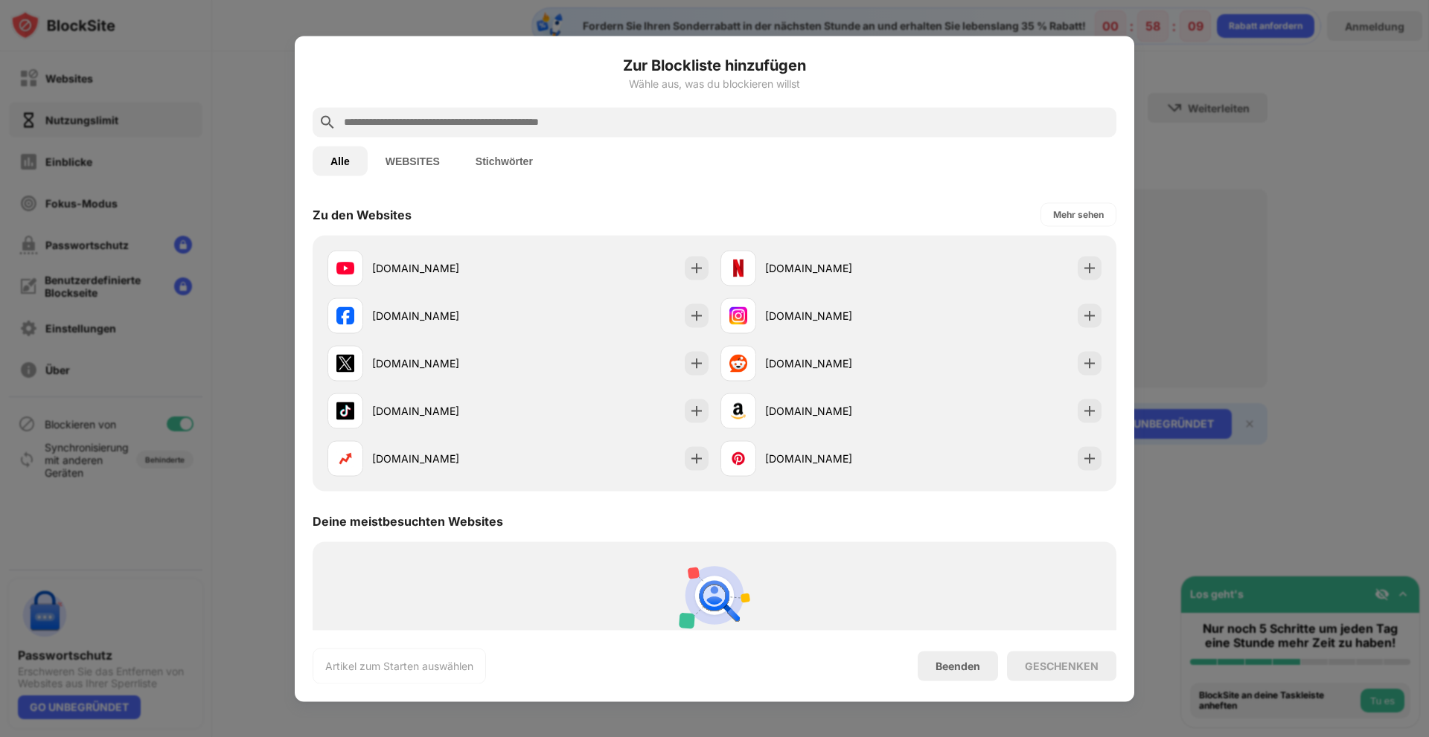
click at [473, 124] on input "text" at bounding box center [726, 122] width 768 height 18
click at [505, 175] on button "Stichwörter" at bounding box center [504, 161] width 93 height 30
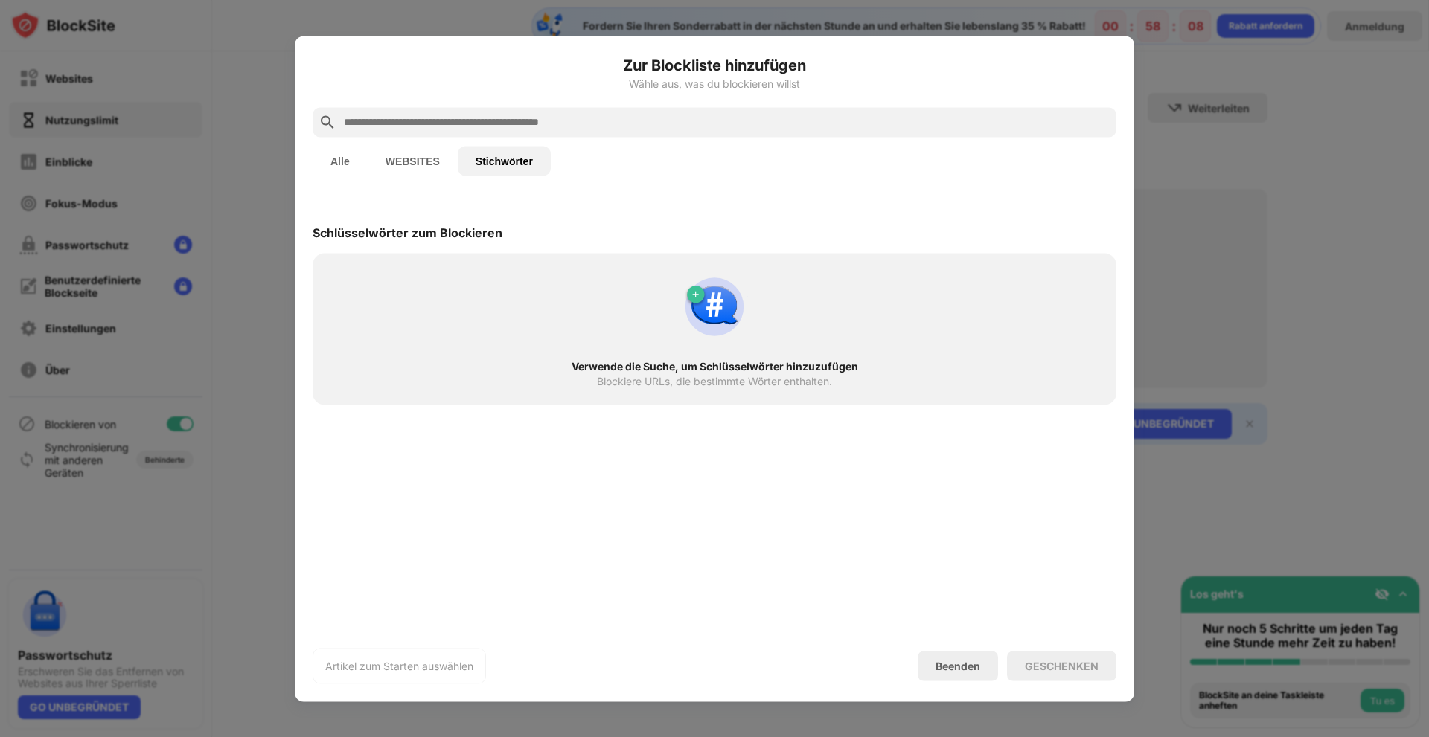
click at [699, 307] on img at bounding box center [714, 306] width 71 height 71
click at [713, 297] on img at bounding box center [714, 306] width 71 height 71
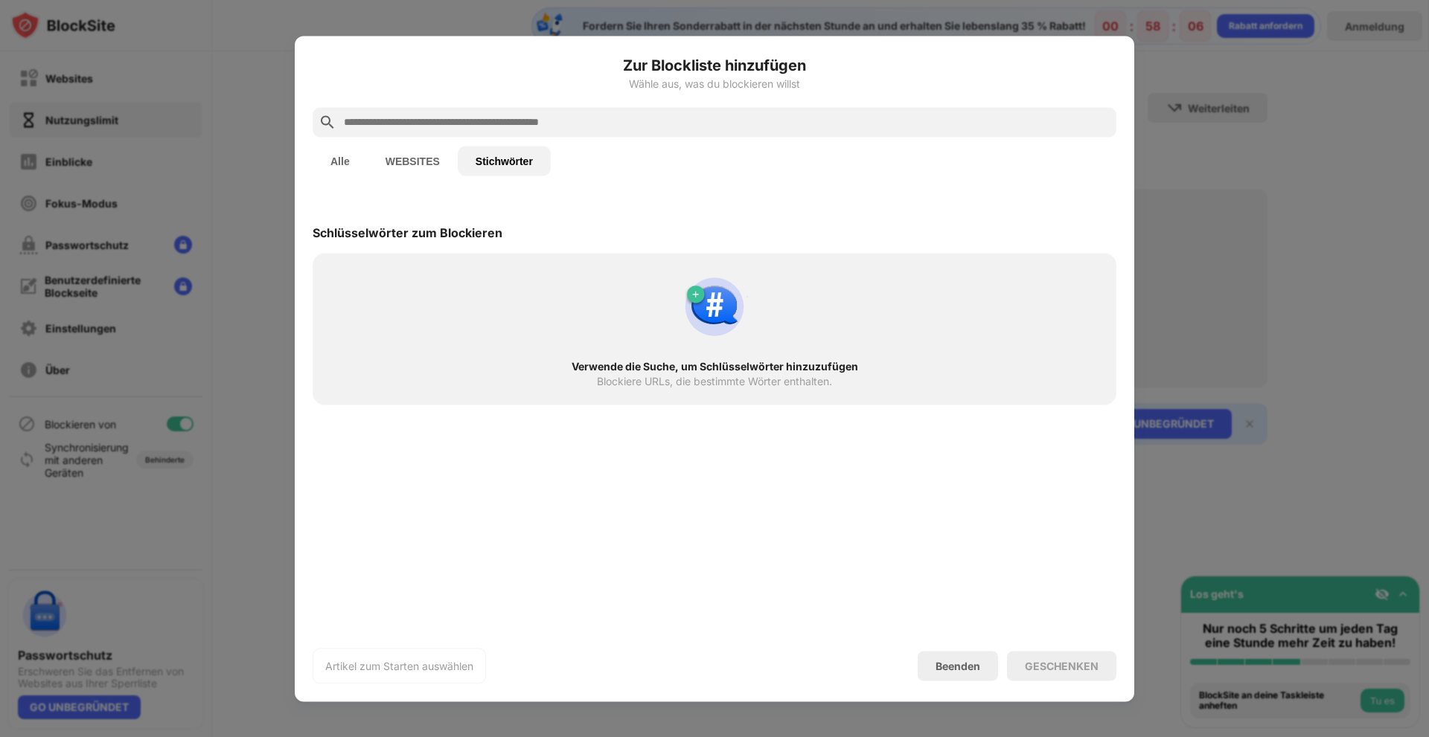
click at [438, 665] on font "Artikel zum Starten auswählen" at bounding box center [399, 665] width 148 height 13
click at [751, 337] on div "Verwende die Suche, um Schlüsselwörter hinzuzufügen Blockiere URLs, die bestimm…" at bounding box center [714, 329] width 786 height 134
drag, startPoint x: 935, startPoint y: 669, endPoint x: 554, endPoint y: 338, distance: 504.8
click at [580, 355] on div "Zur Blockliste hinzufügen Wähle aus, was du blockieren willst Alle WEBSITES Sti…" at bounding box center [715, 369] width 804 height 630
click at [407, 158] on font "WEBSITES" at bounding box center [412, 161] width 54 height 12
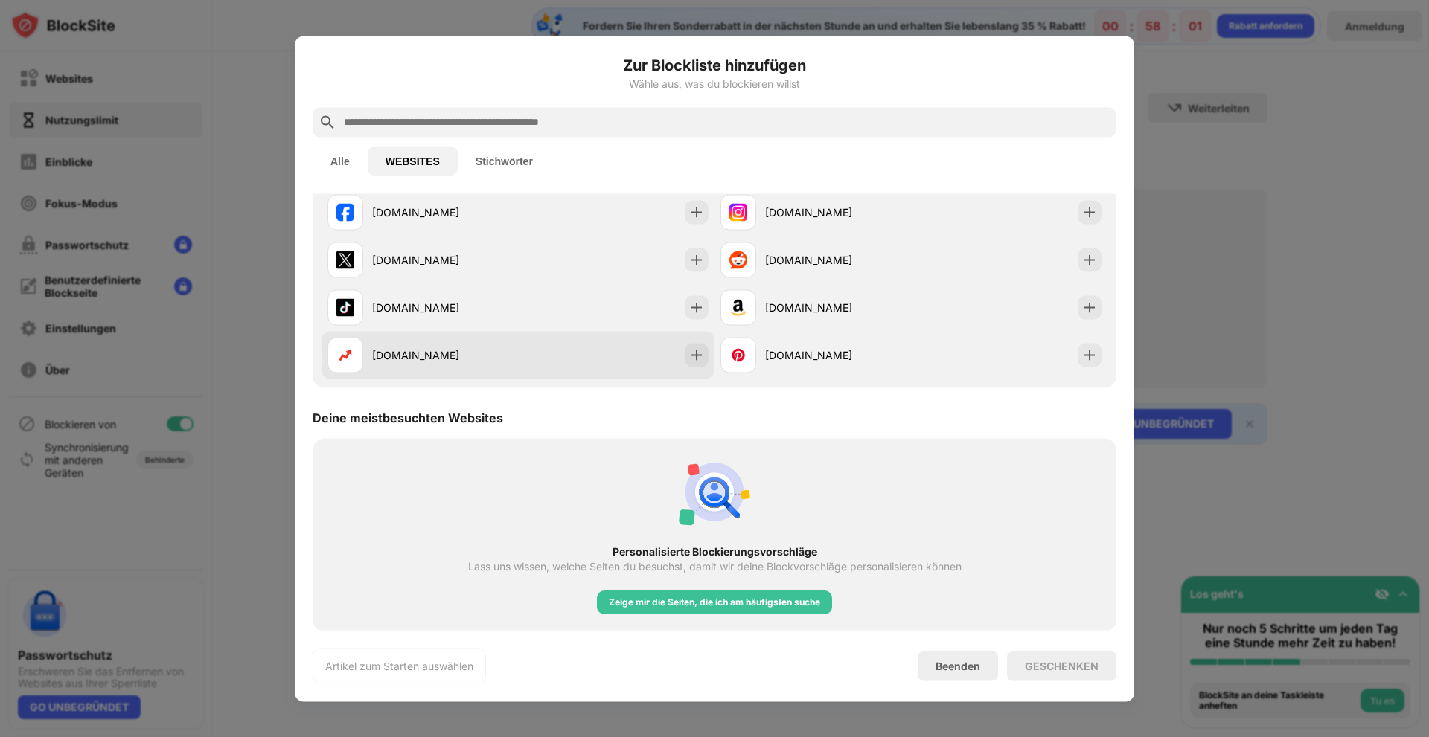
scroll to position [105, 0]
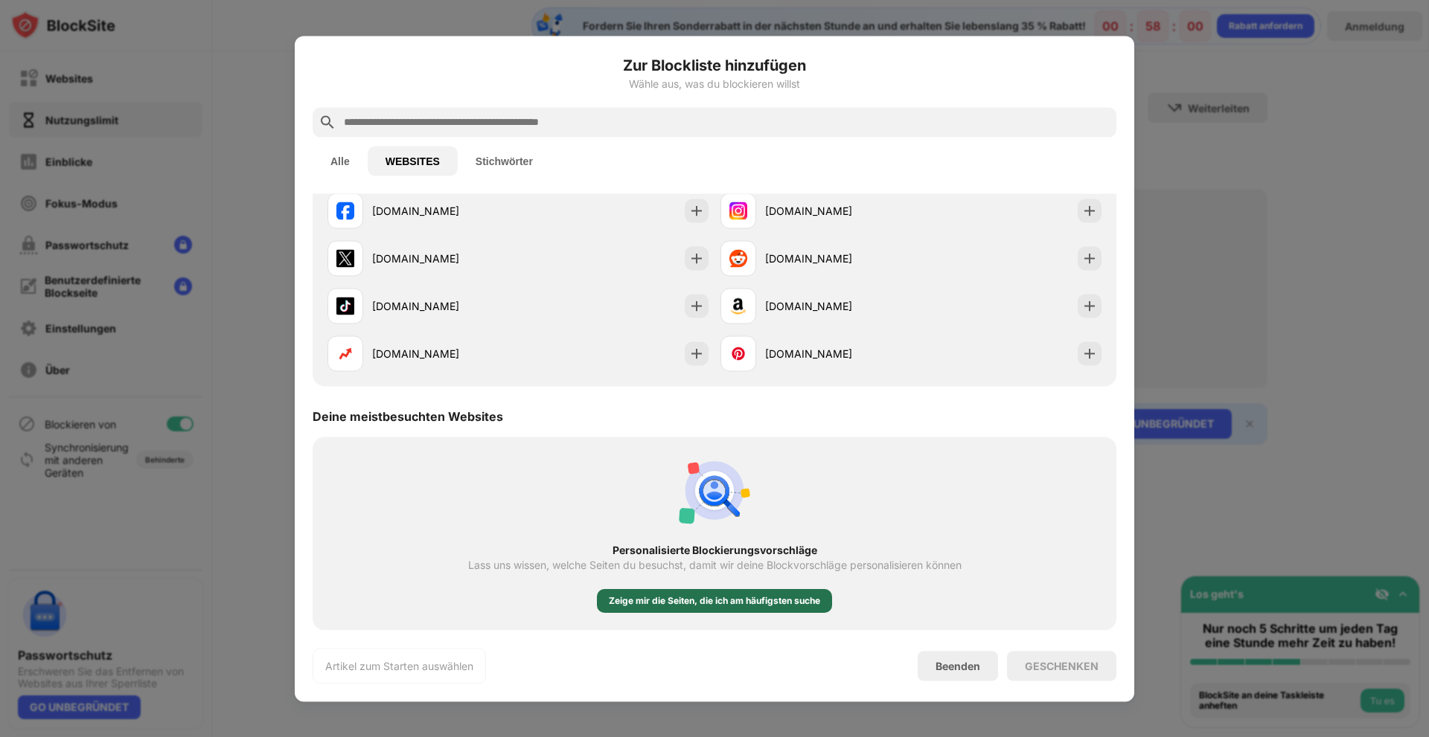
click at [716, 600] on font "Zeige mir die Seiten, die ich am häufigsten suche" at bounding box center [714, 600] width 211 height 11
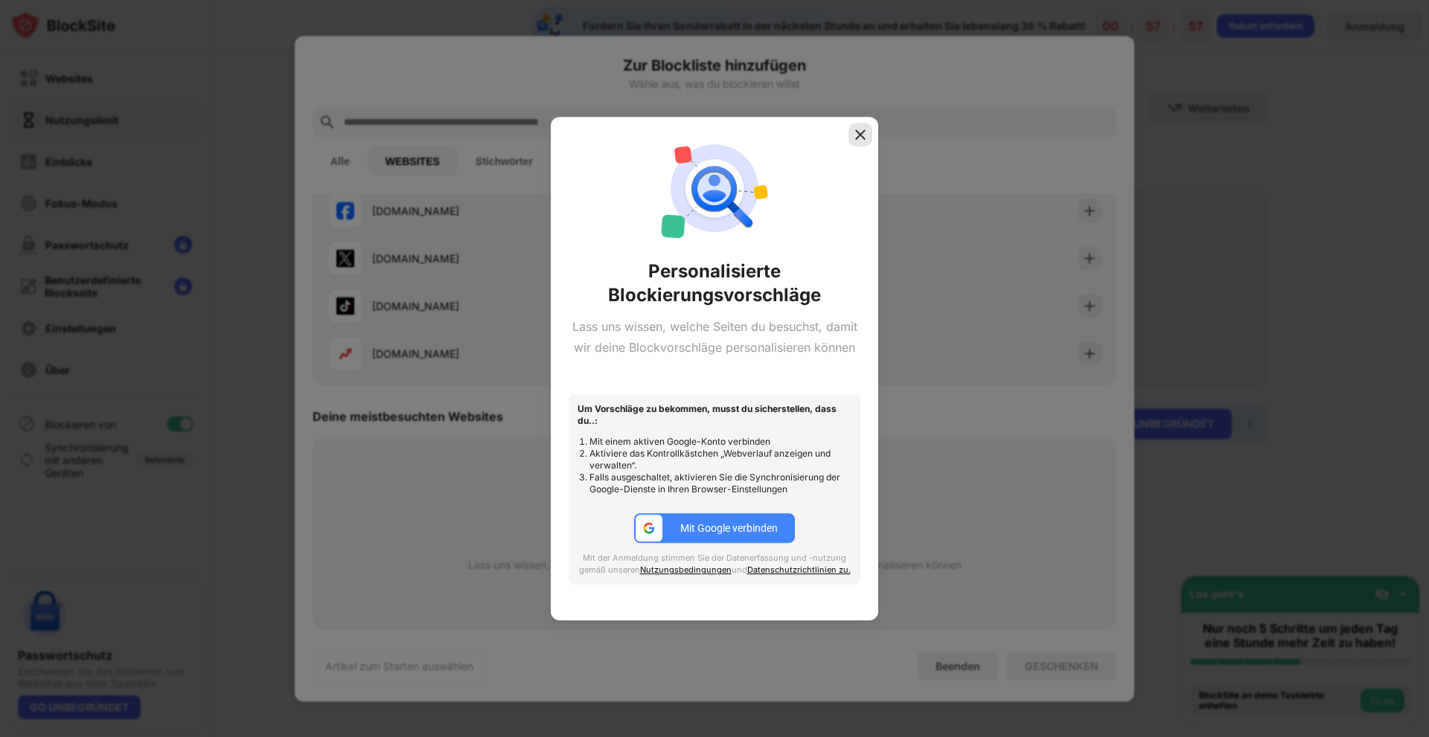
click at [859, 127] on img at bounding box center [860, 134] width 15 height 15
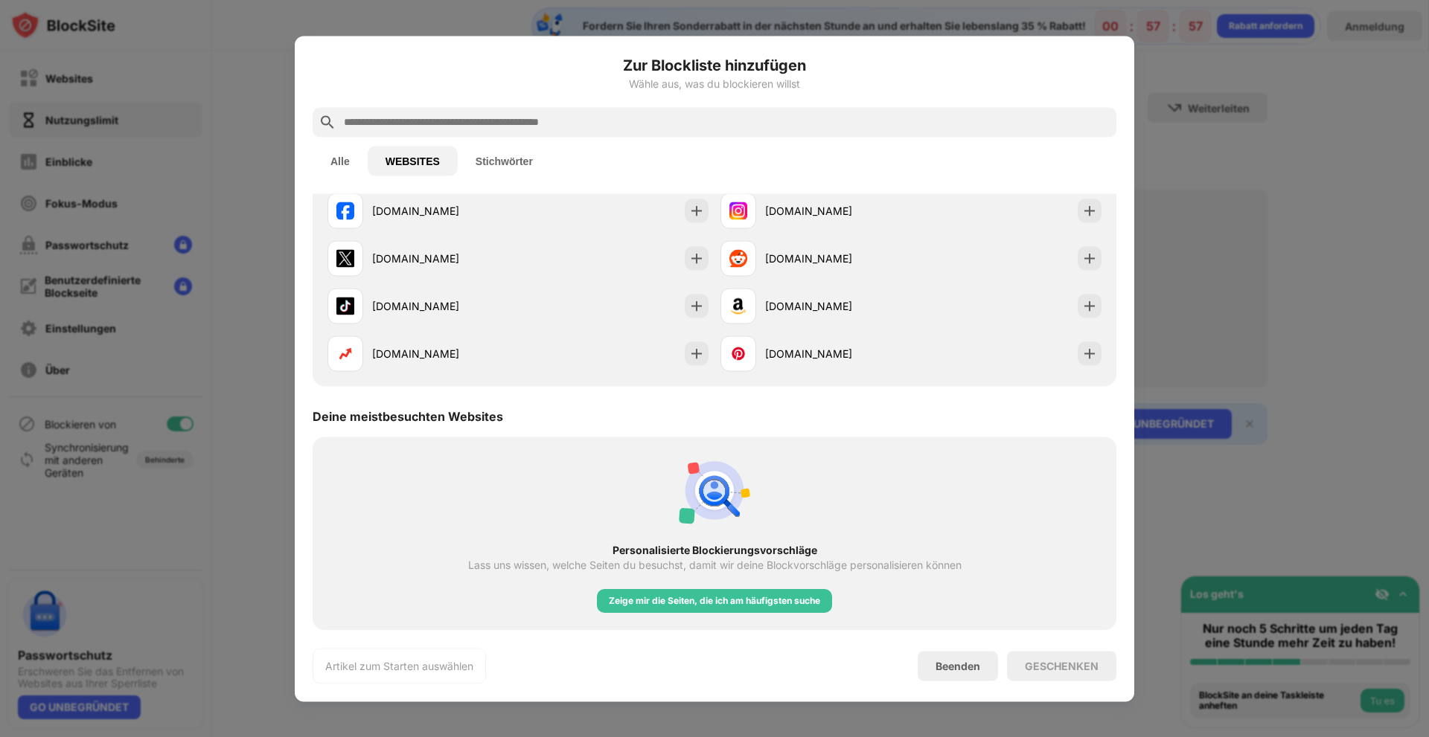
click at [1278, 154] on div at bounding box center [714, 368] width 1429 height 737
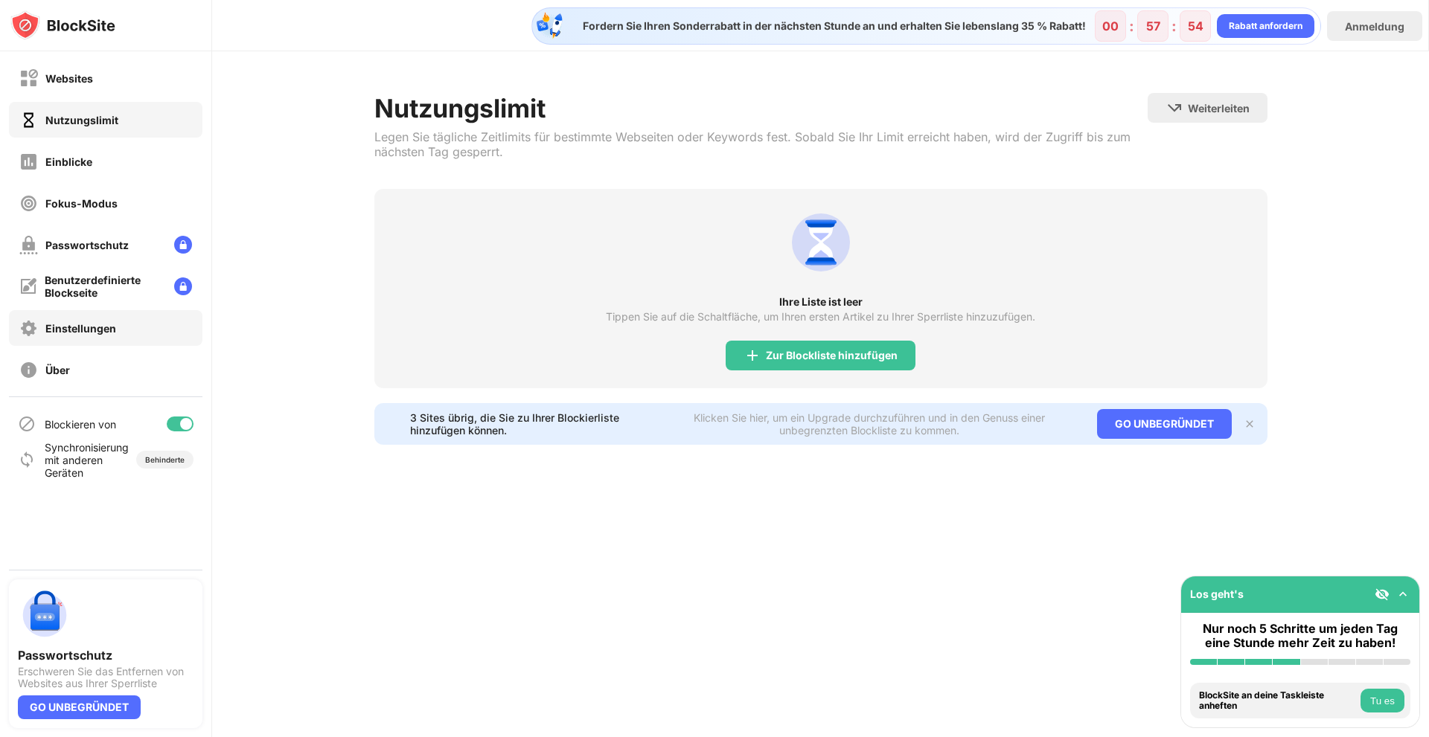
click at [67, 324] on font "Einstellungen" at bounding box center [80, 328] width 71 height 13
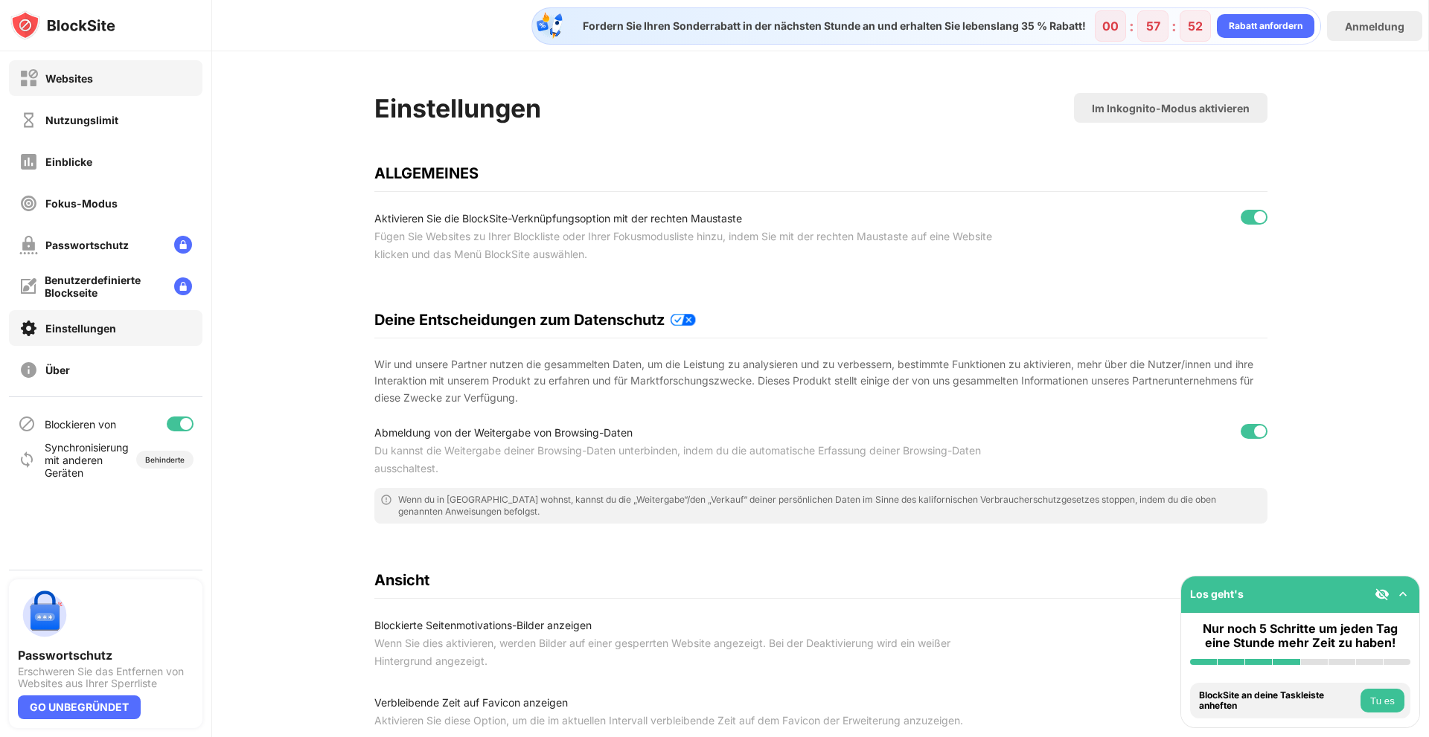
click at [63, 90] on div "Websites" at bounding box center [105, 78] width 193 height 36
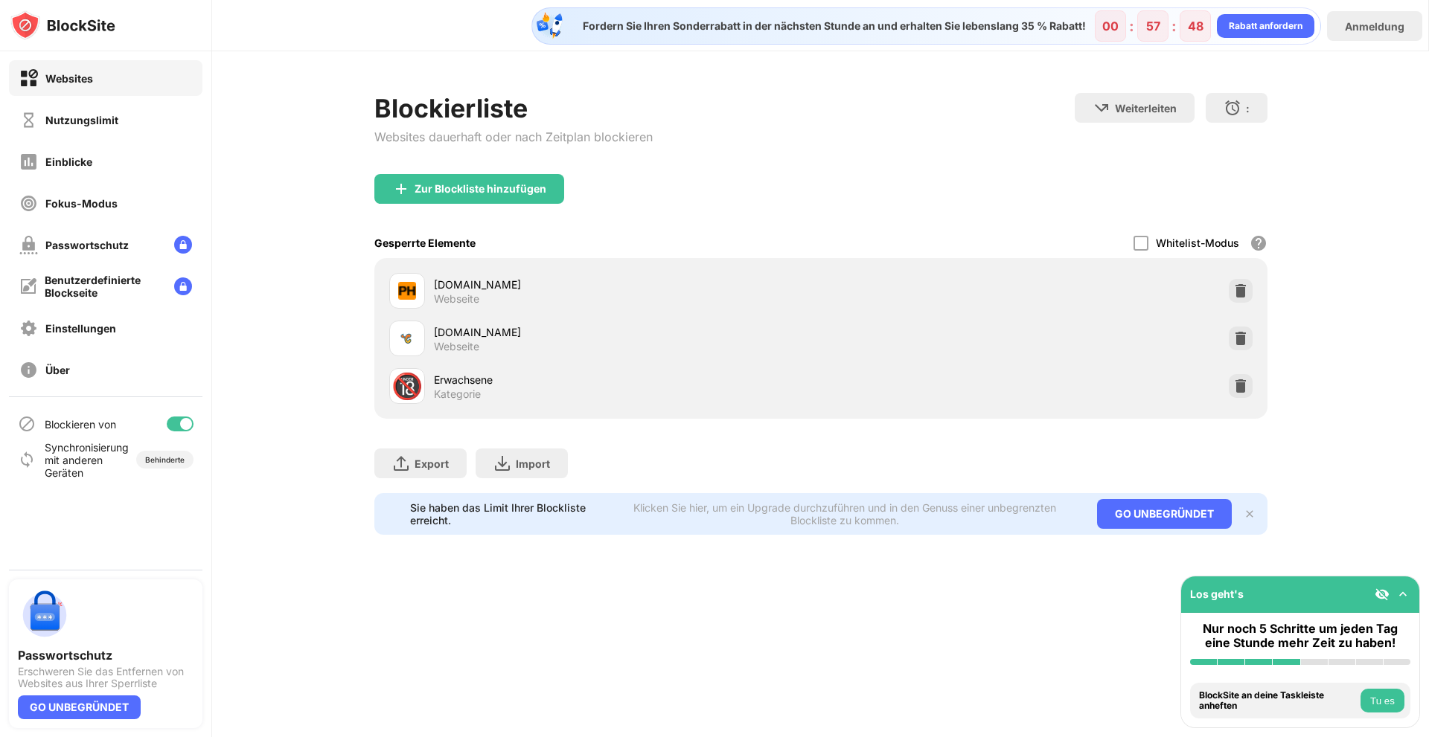
click at [679, 272] on div "[DOMAIN_NAME] Webseite" at bounding box center [820, 291] width 875 height 48
